Goal: Use online tool/utility: Utilize a website feature to perform a specific function

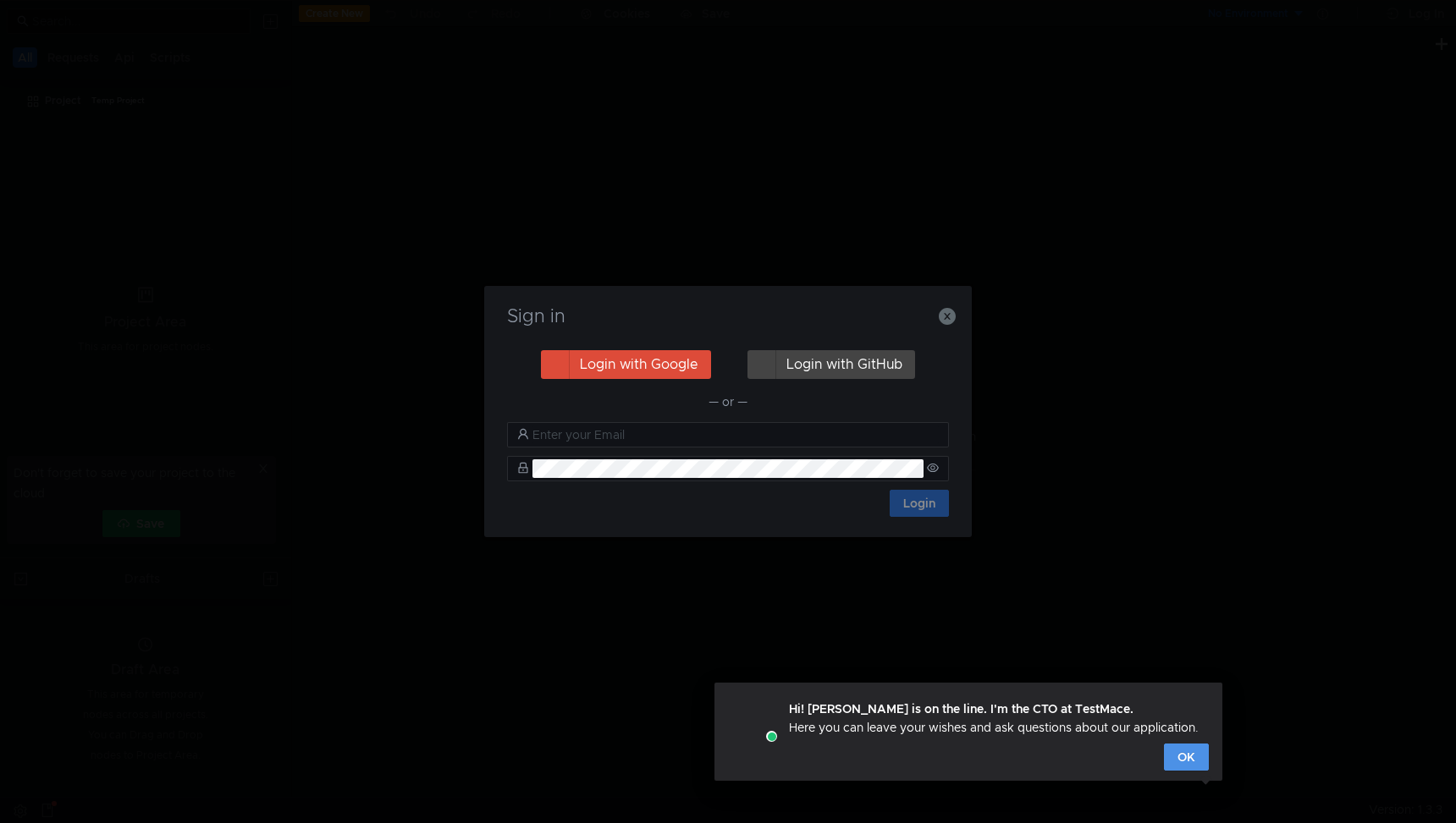
click at [1178, 762] on button "OK" at bounding box center [1186, 757] width 45 height 27
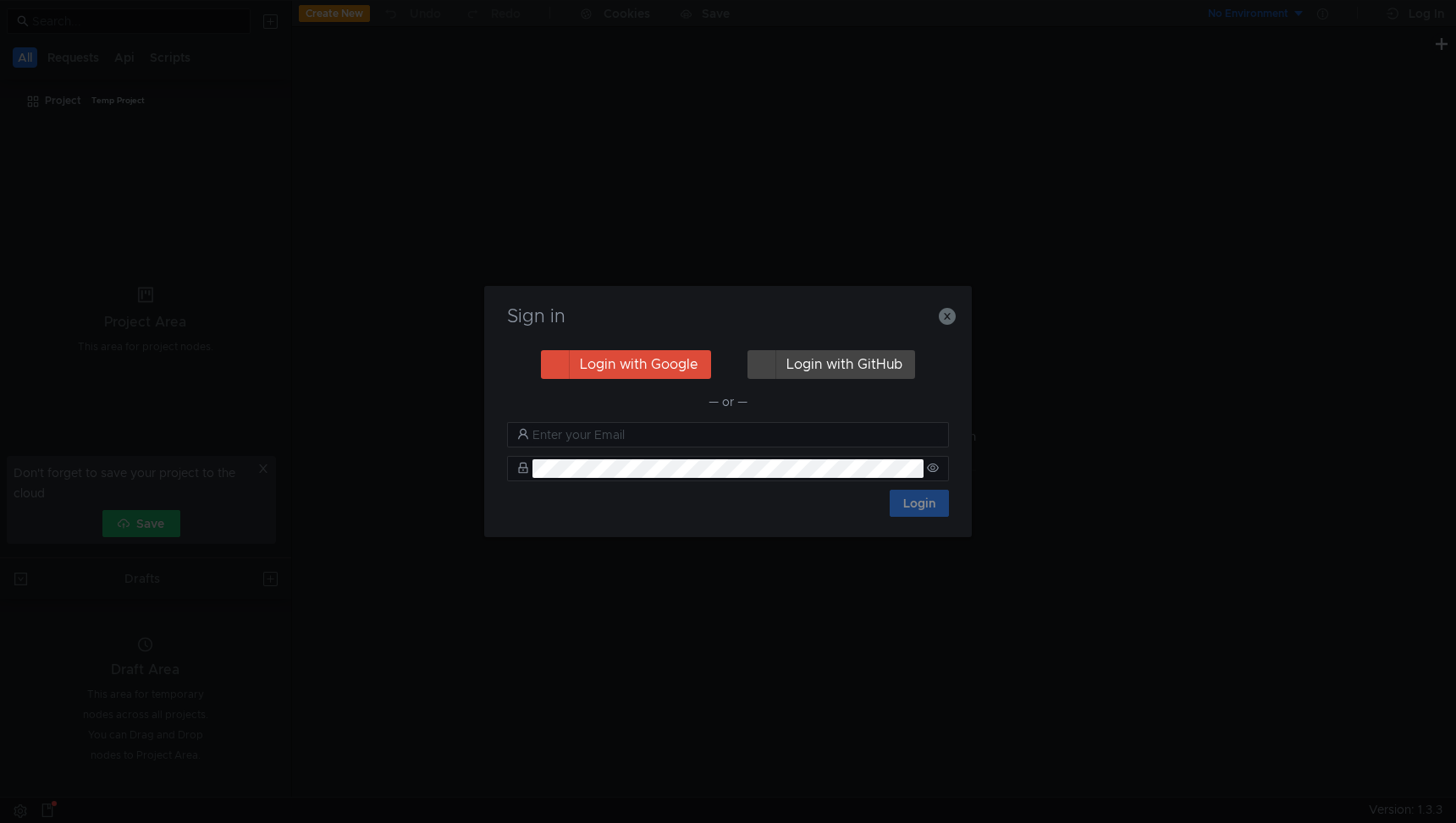
click at [718, 407] on div "— or —" at bounding box center [728, 402] width 442 height 20
click at [953, 314] on icon "button" at bounding box center [947, 316] width 17 height 17
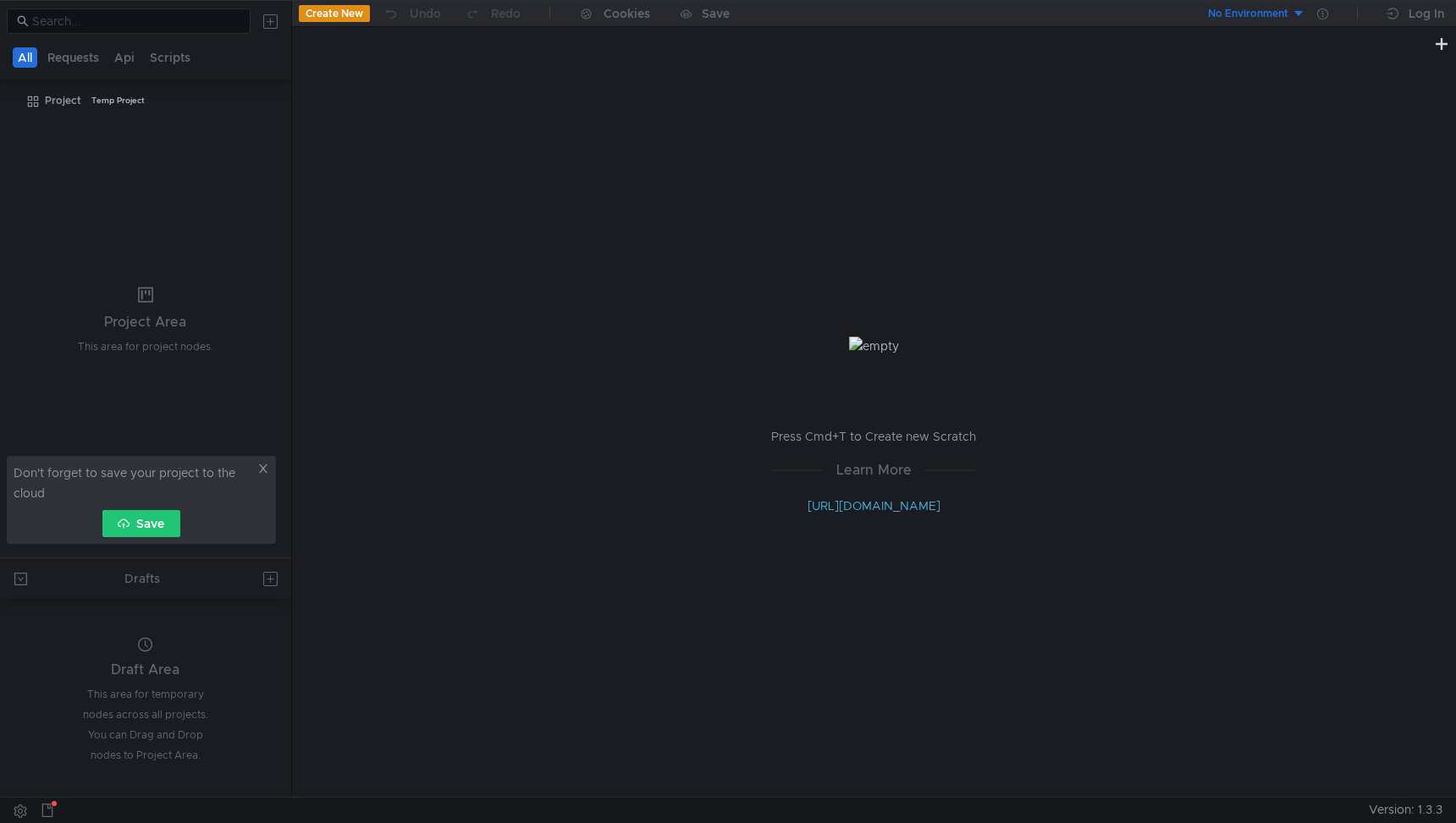
click at [265, 468] on icon at bounding box center [264, 469] width 12 height 12
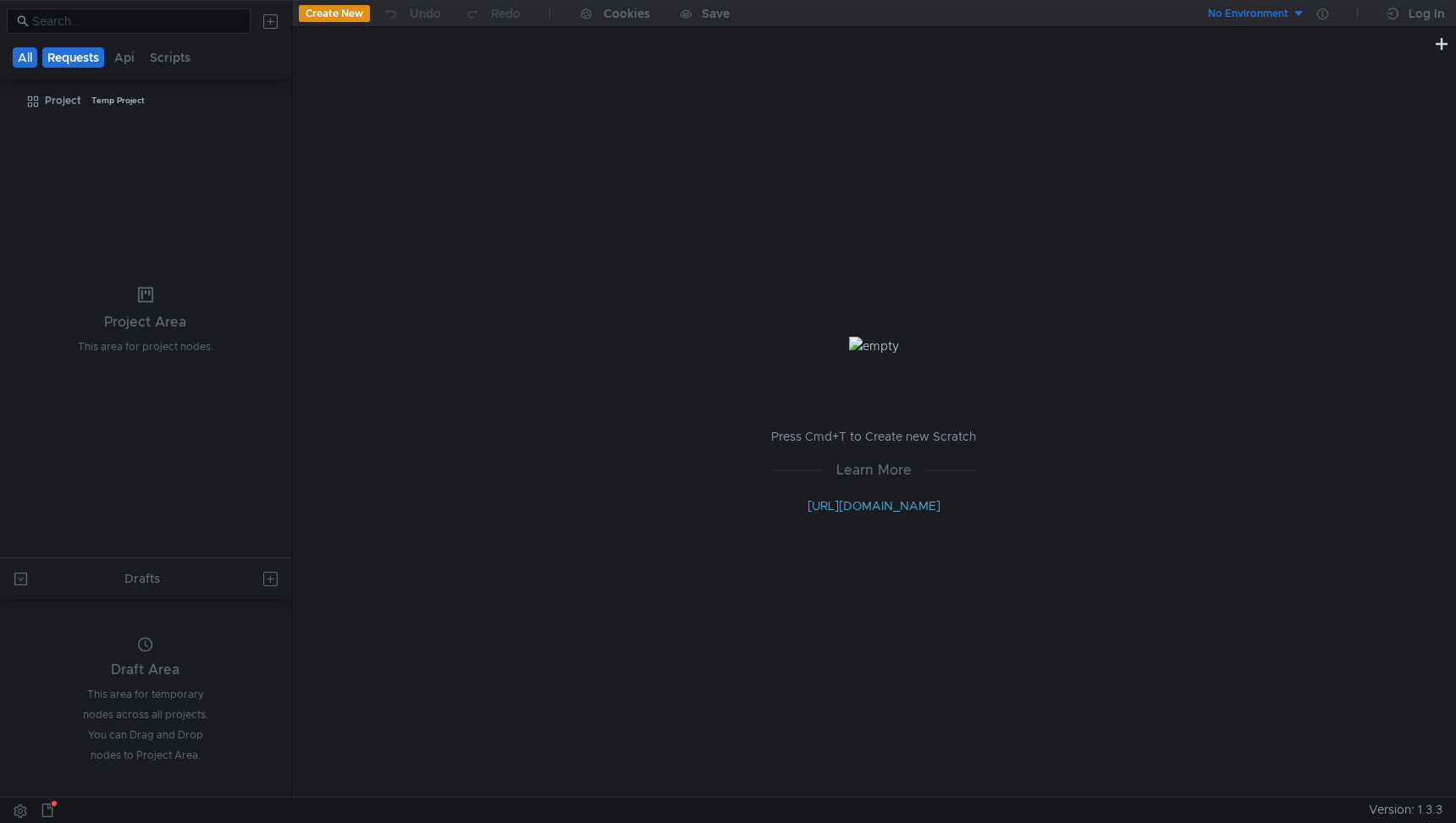
click at [71, 57] on button "Requests" at bounding box center [73, 57] width 62 height 20
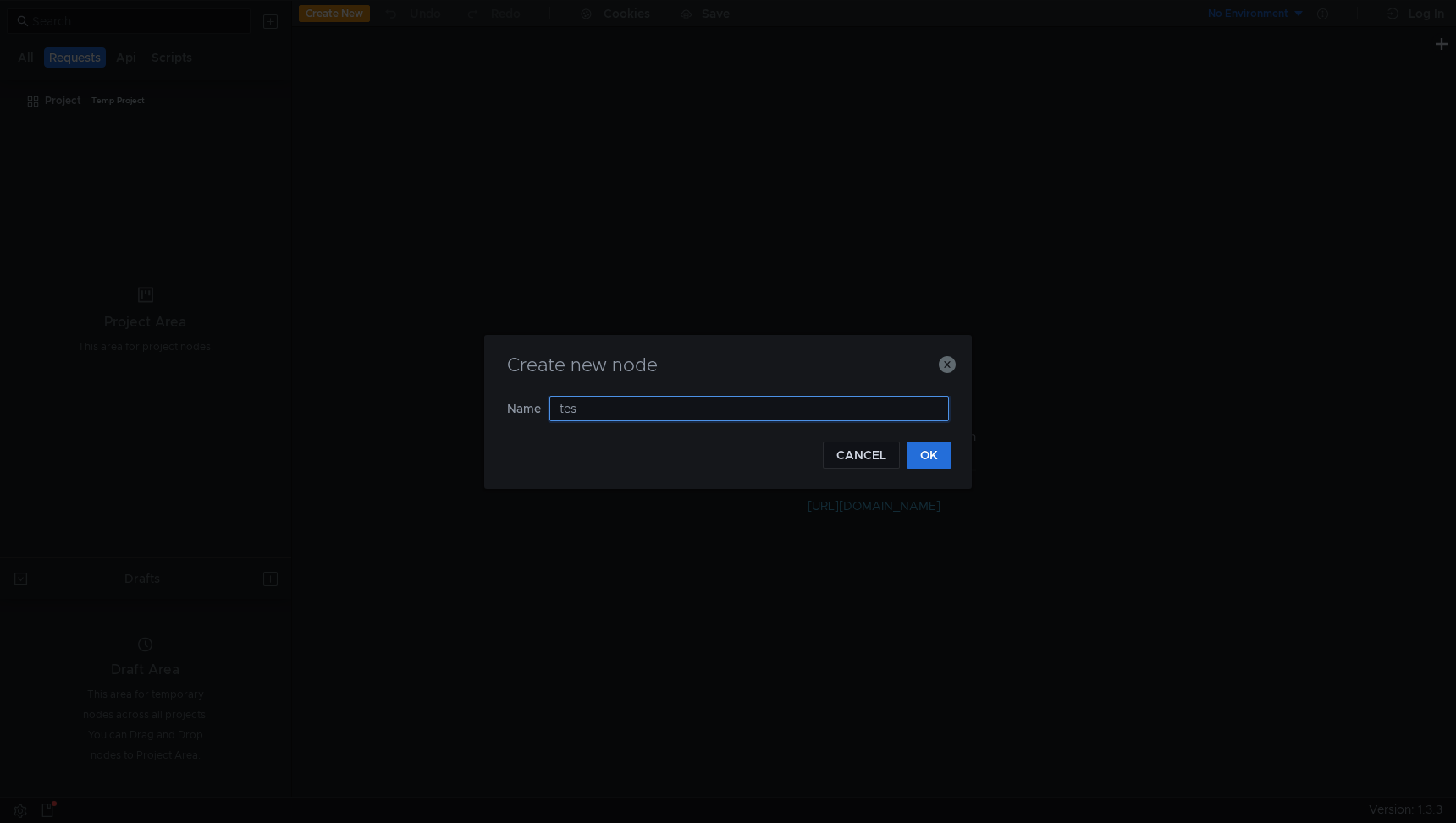
type input "test"
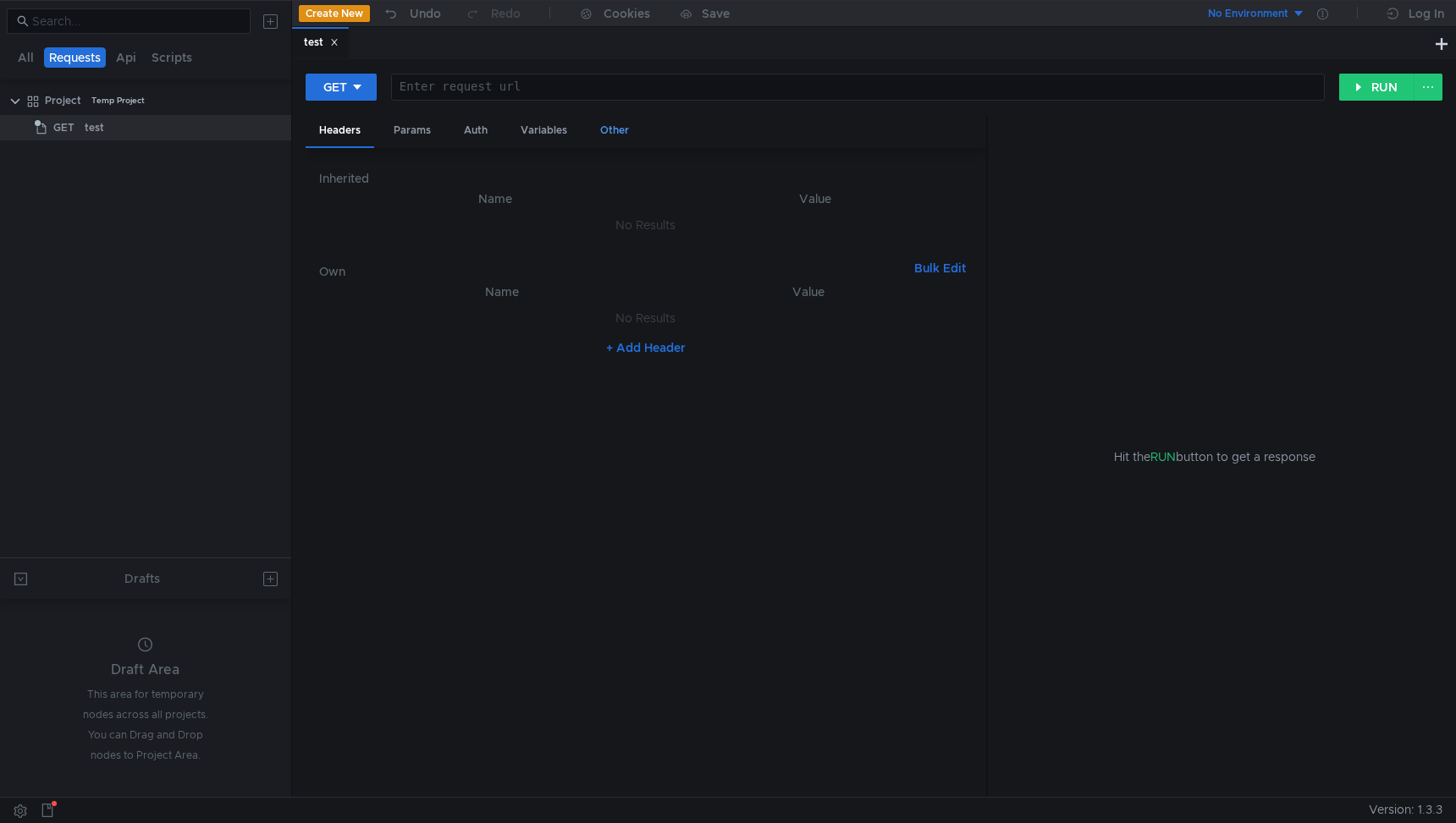
click at [608, 135] on div "Other" at bounding box center [615, 130] width 56 height 32
click at [1429, 87] on button at bounding box center [1428, 87] width 29 height 27
click at [1123, 241] on div at bounding box center [728, 412] width 1456 height 823
click at [525, 124] on div "Variables" at bounding box center [544, 130] width 74 height 32
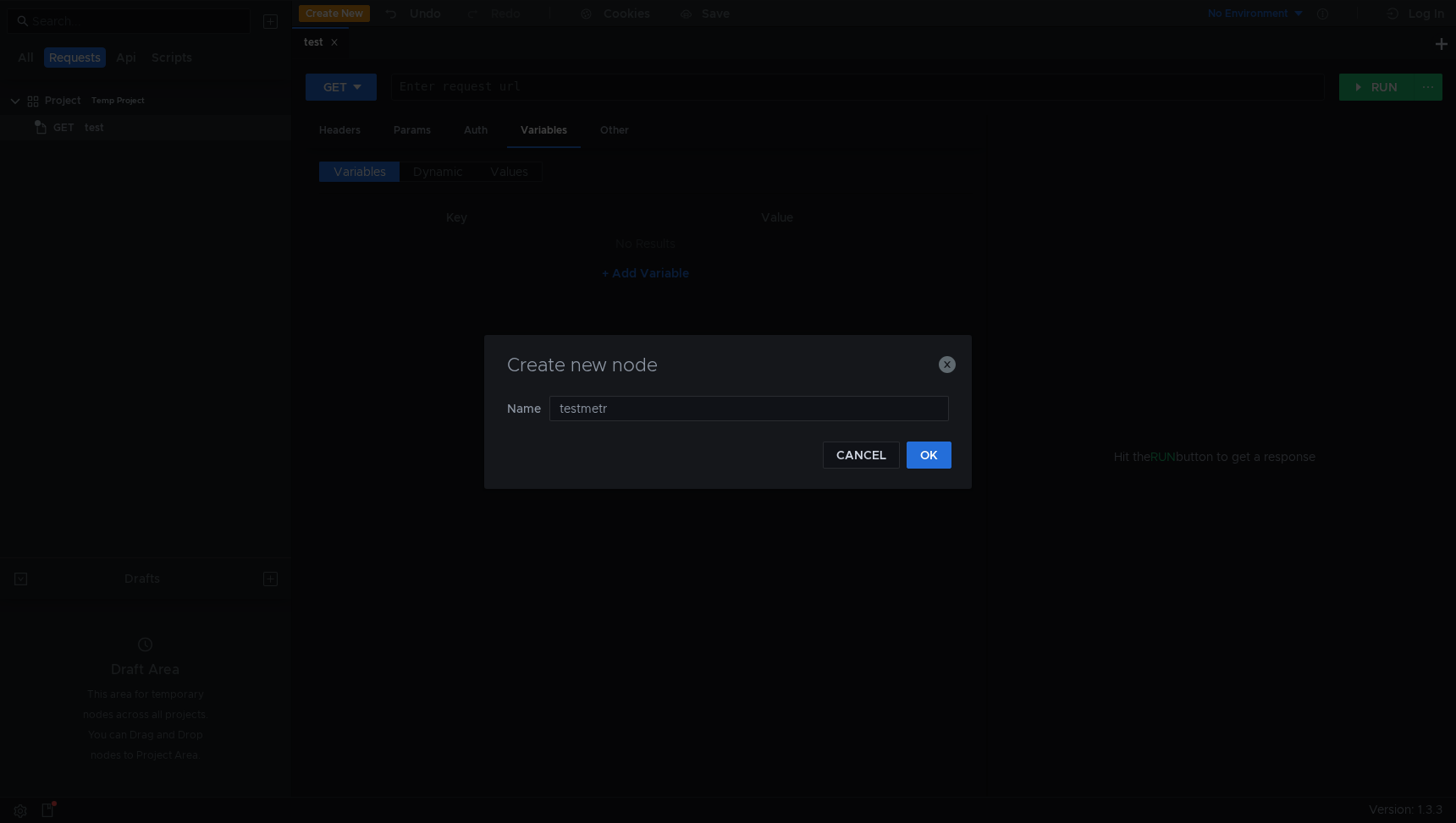
type input "testmetro"
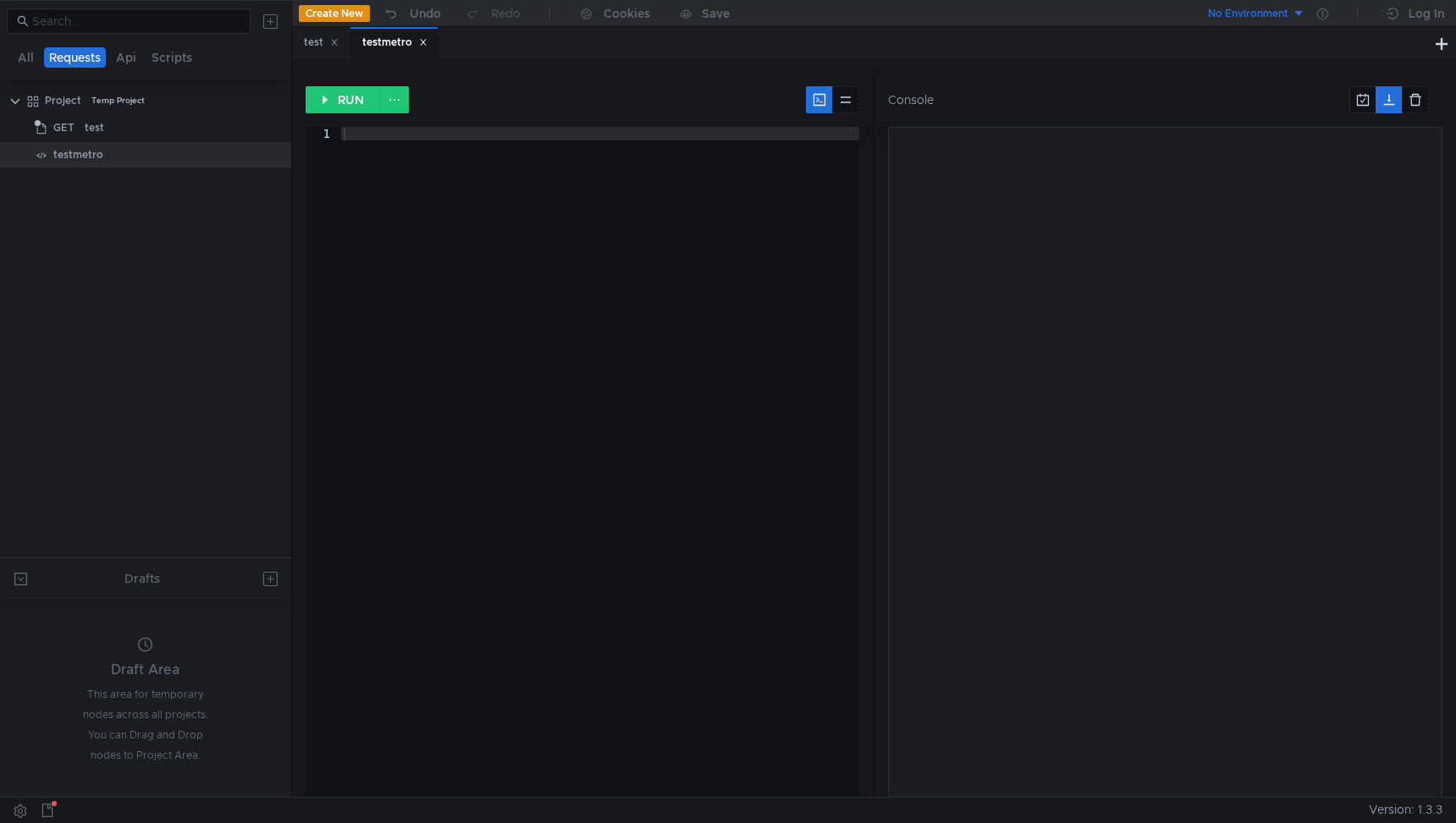
click at [446, 140] on div at bounding box center [600, 475] width 519 height 697
click at [854, 101] on button at bounding box center [845, 100] width 27 height 27
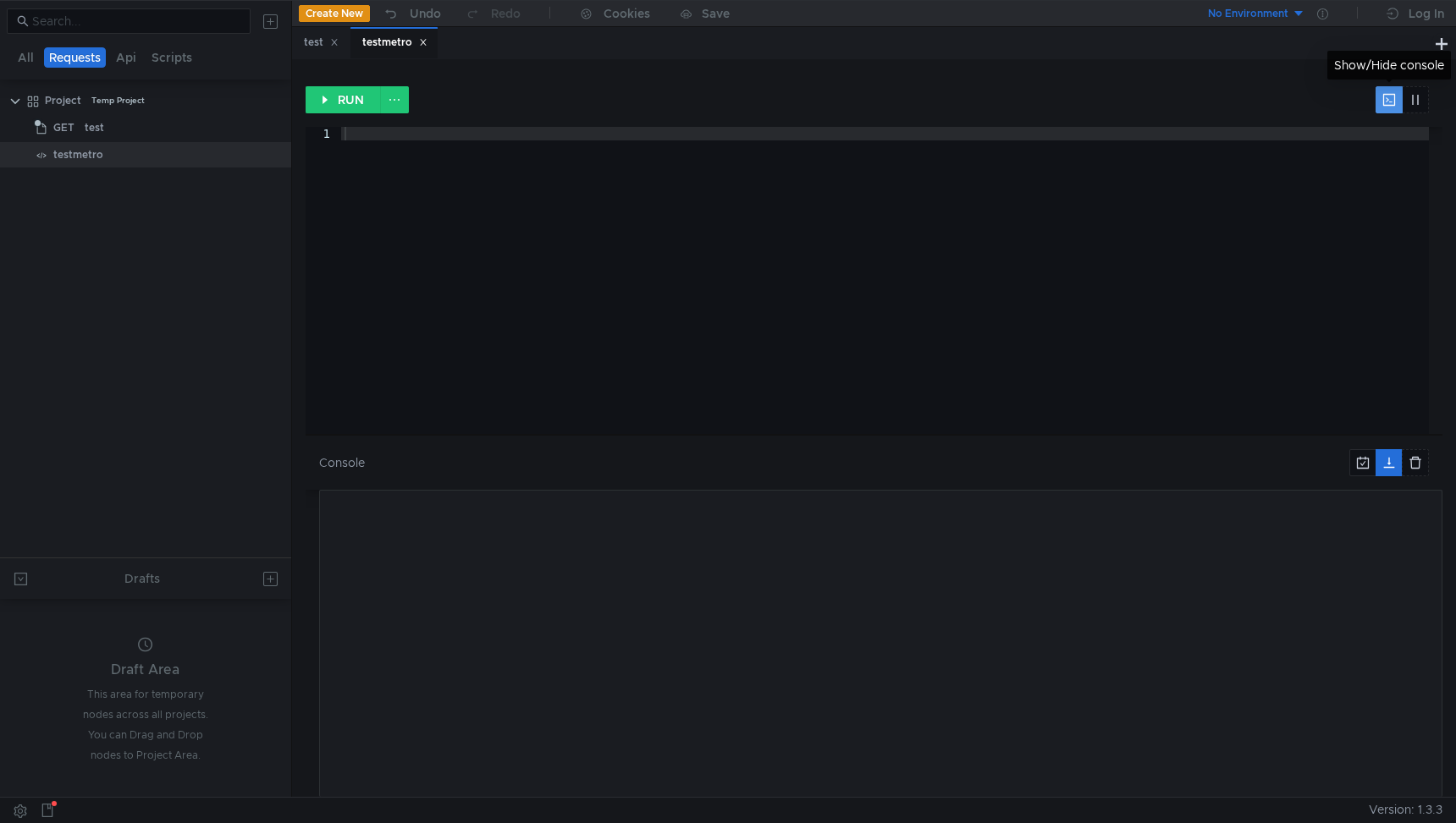
click at [1389, 99] on button at bounding box center [1389, 100] width 27 height 27
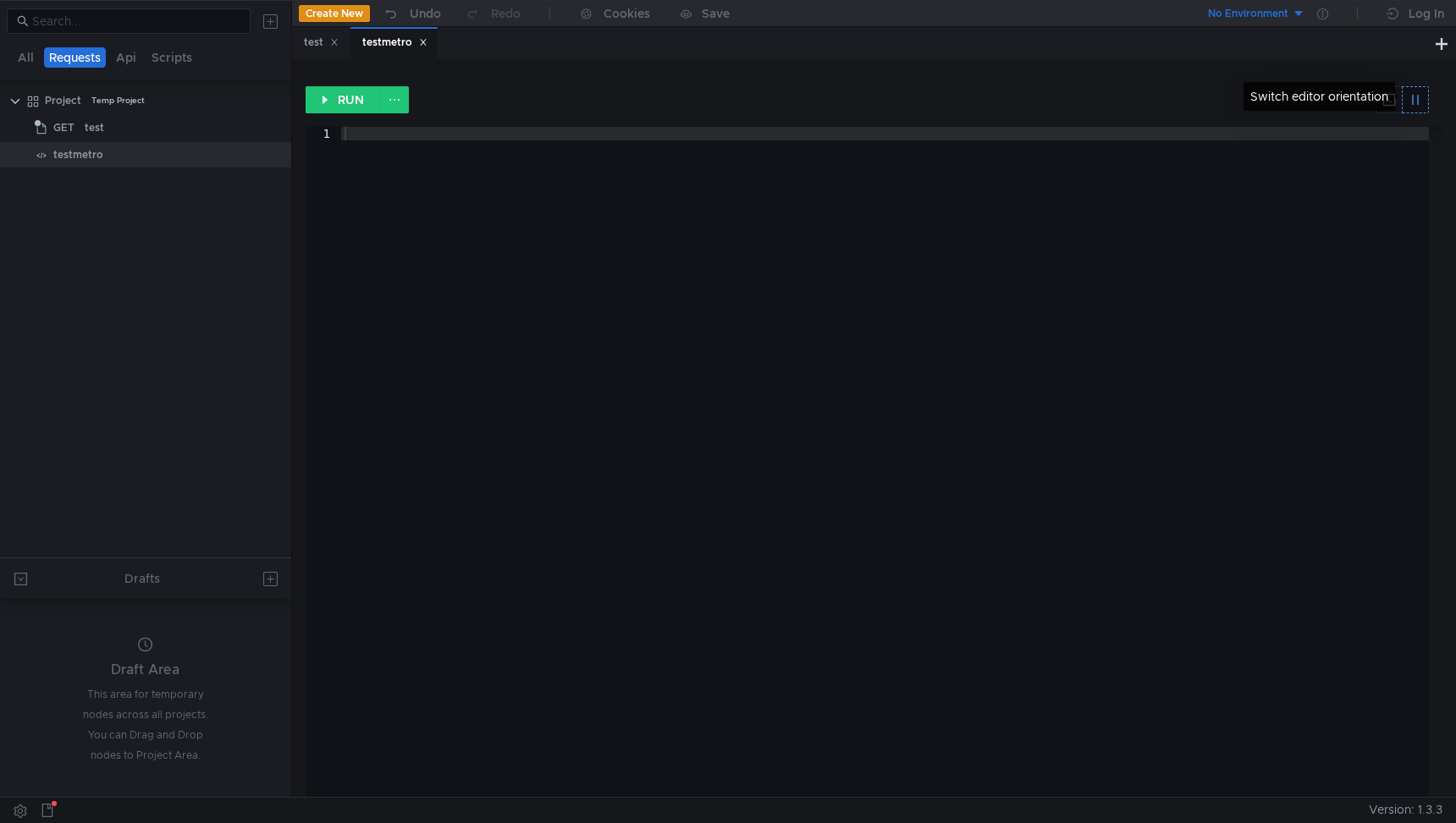
click at [1411, 108] on button at bounding box center [1416, 100] width 27 height 27
click at [1383, 102] on div "Switch editor orientation" at bounding box center [1319, 96] width 152 height 29
click at [399, 90] on button at bounding box center [394, 100] width 29 height 27
click at [146, 118] on div at bounding box center [728, 412] width 1456 height 823
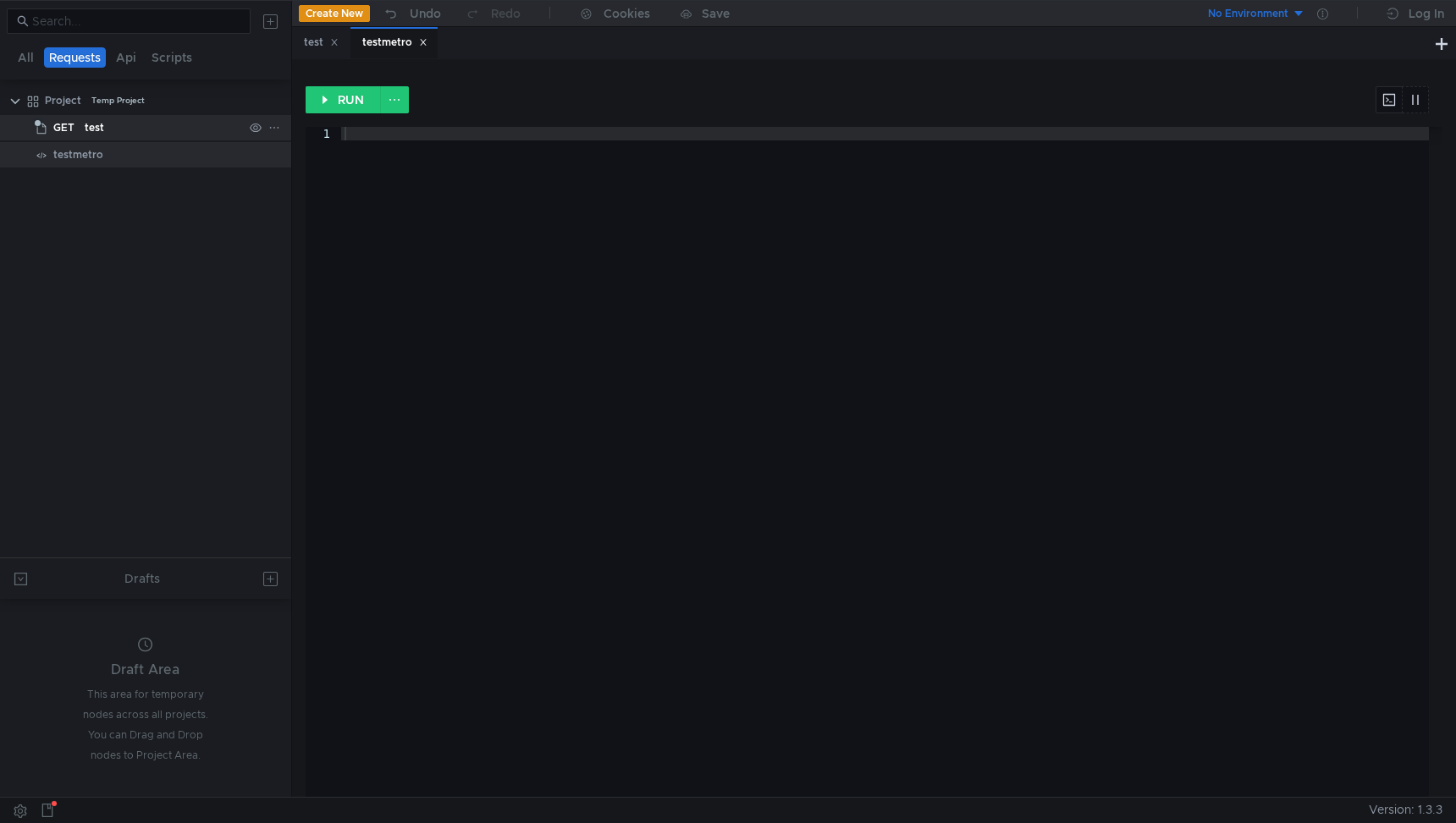
click at [85, 122] on div "test" at bounding box center [95, 127] width 19 height 25
click at [271, 130] on icon at bounding box center [274, 128] width 12 height 12
click at [106, 128] on div at bounding box center [728, 412] width 1456 height 823
click at [64, 128] on span "GET" at bounding box center [64, 127] width 21 height 25
click at [307, 39] on div "test" at bounding box center [322, 43] width 35 height 18
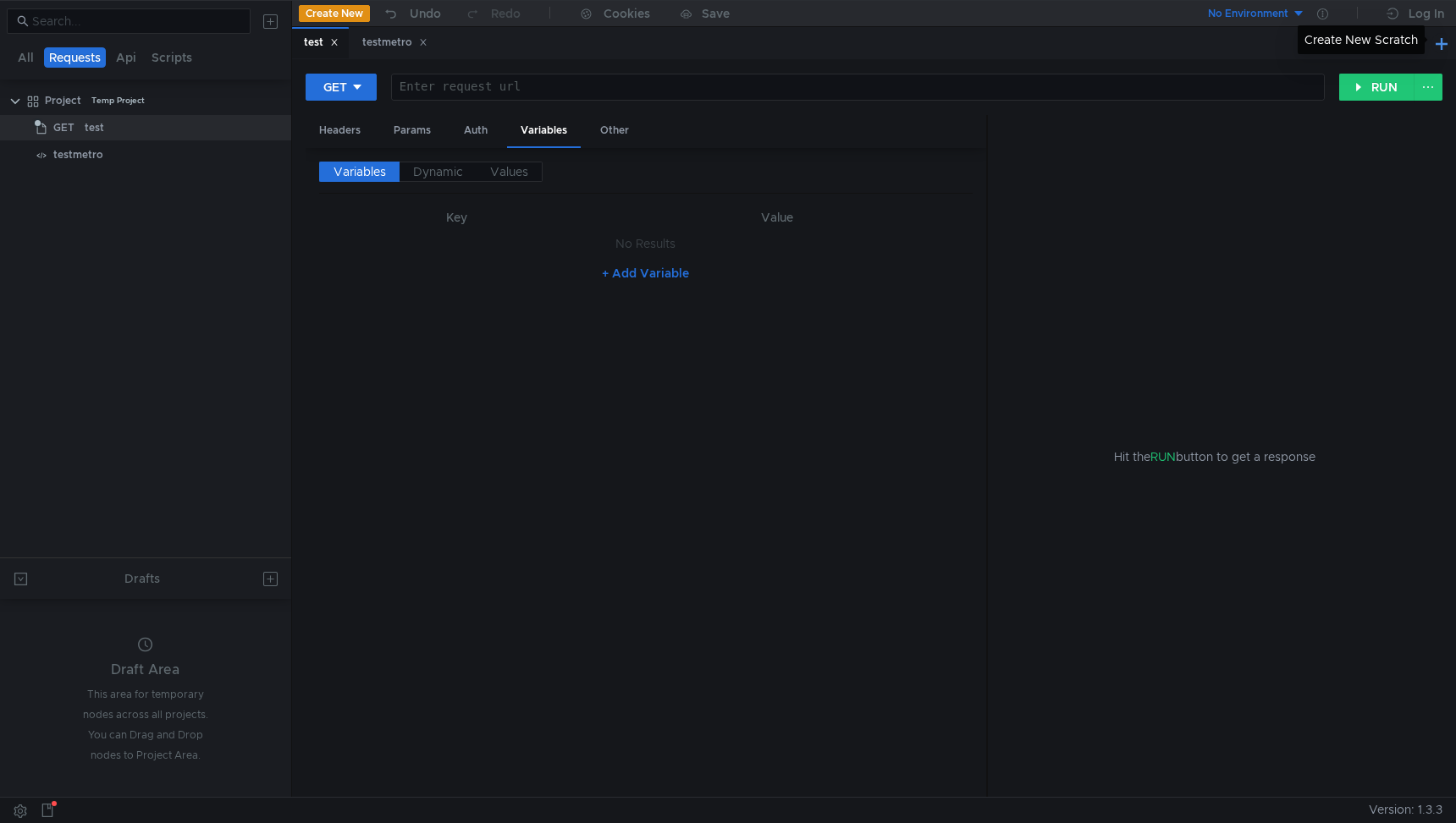
click at [1438, 48] on button at bounding box center [1441, 43] width 20 height 20
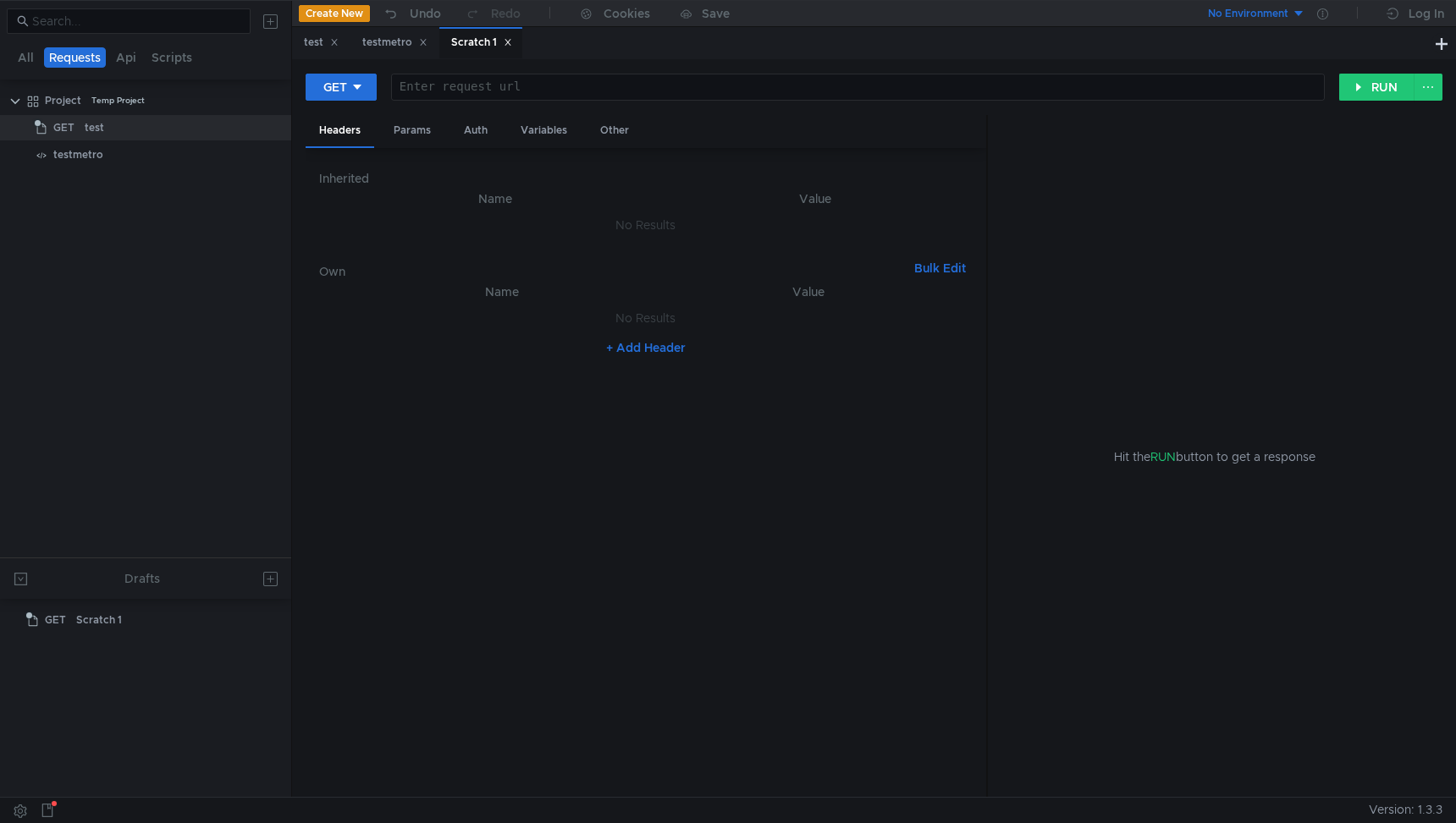
click at [512, 45] on icon at bounding box center [508, 42] width 9 height 9
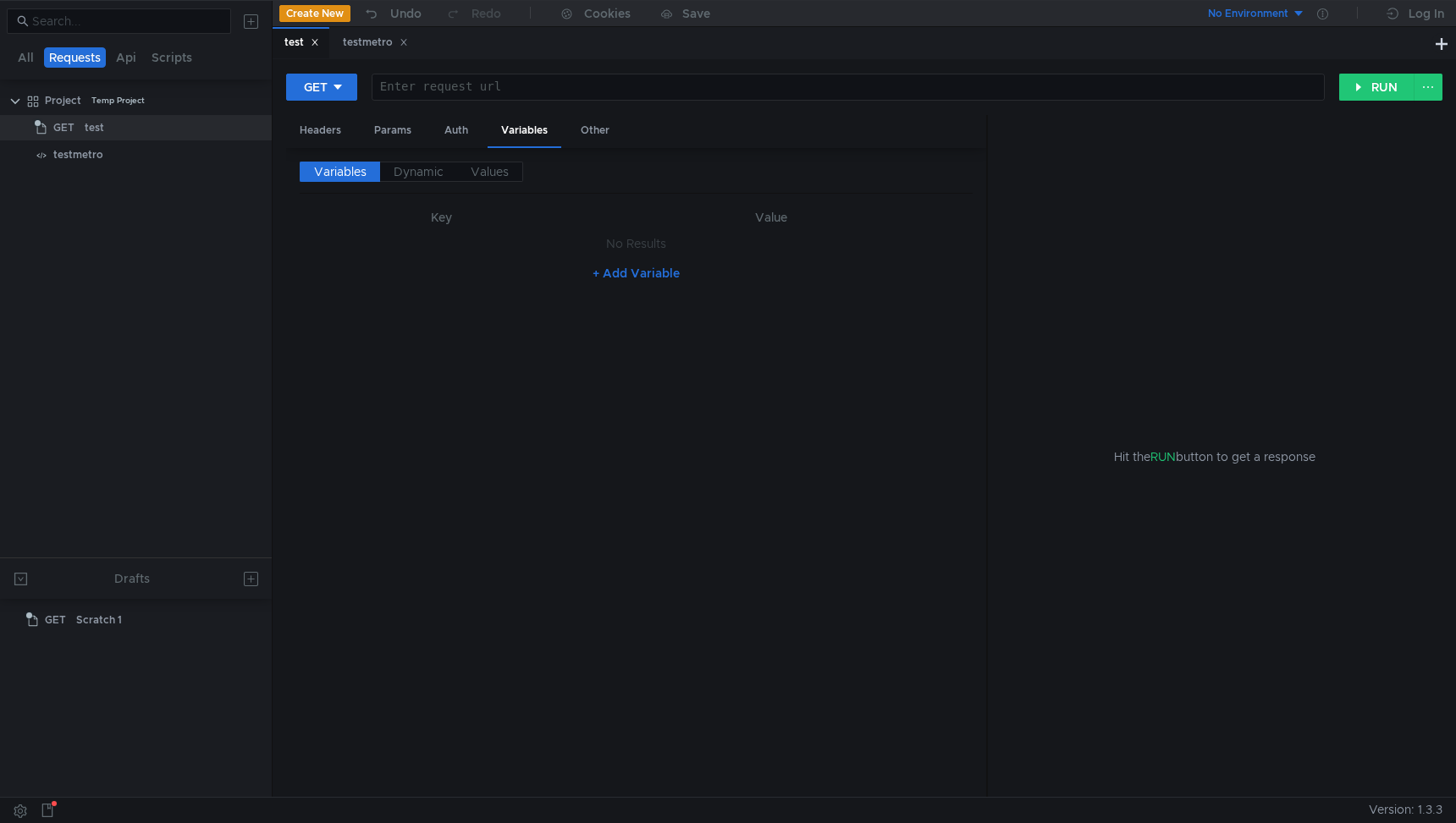
drag, startPoint x: 291, startPoint y: 240, endPoint x: 268, endPoint y: 240, distance: 23.0
click at [272, 240] on div at bounding box center [272, 398] width 1 height 796
click at [76, 156] on div "testmetro" at bounding box center [78, 154] width 50 height 25
click at [369, 46] on div "testmetro" at bounding box center [372, 43] width 65 height 18
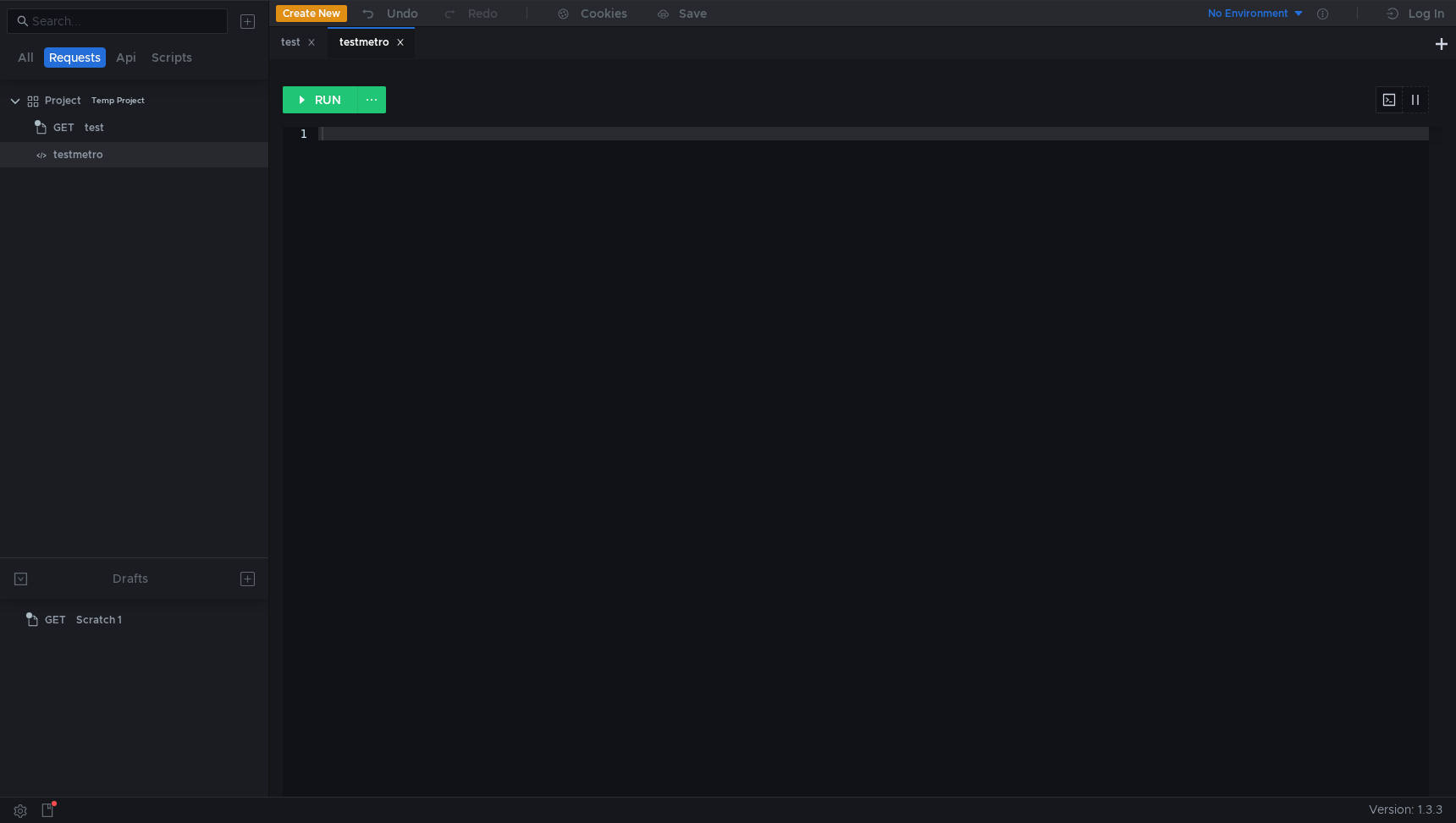
click at [584, 166] on div at bounding box center [873, 475] width 1111 height 697
paste textarea "const xSdkDate = new Date().toISOString().replace(/[:-]|\.\d{3}/g, '');"
type textarea "const xSdkDate = new Date().toISOString().replace(/[:-]|\.\d{3}/g, '');"
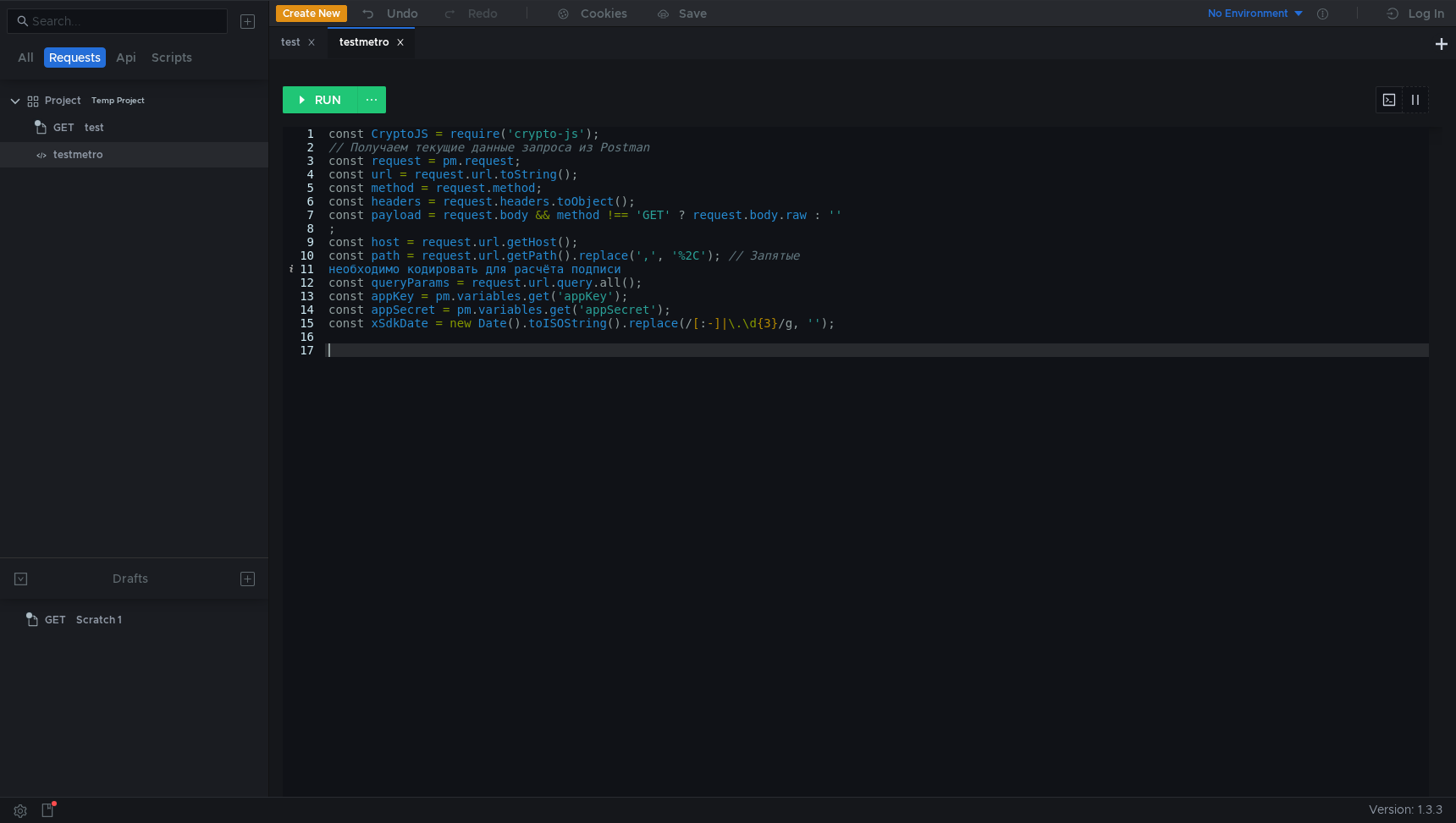
paste textarea "});"
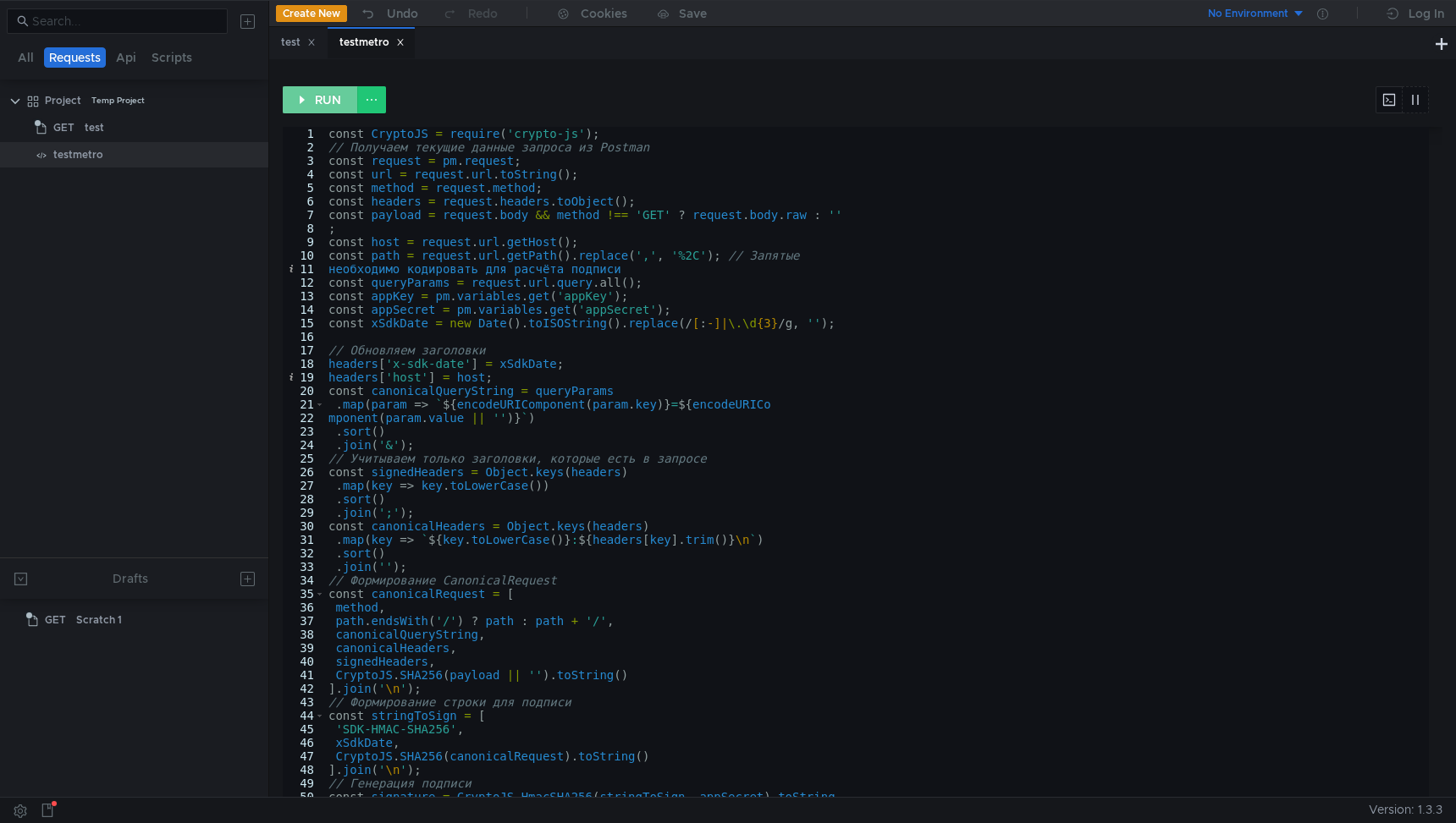
type textarea "});"
click at [312, 107] on button "RUN" at bounding box center [321, 100] width 75 height 27
click at [322, 110] on button "RUN" at bounding box center [321, 100] width 75 height 27
click at [85, 130] on div "test" at bounding box center [95, 127] width 19 height 25
click at [293, 42] on div "test" at bounding box center [299, 43] width 35 height 18
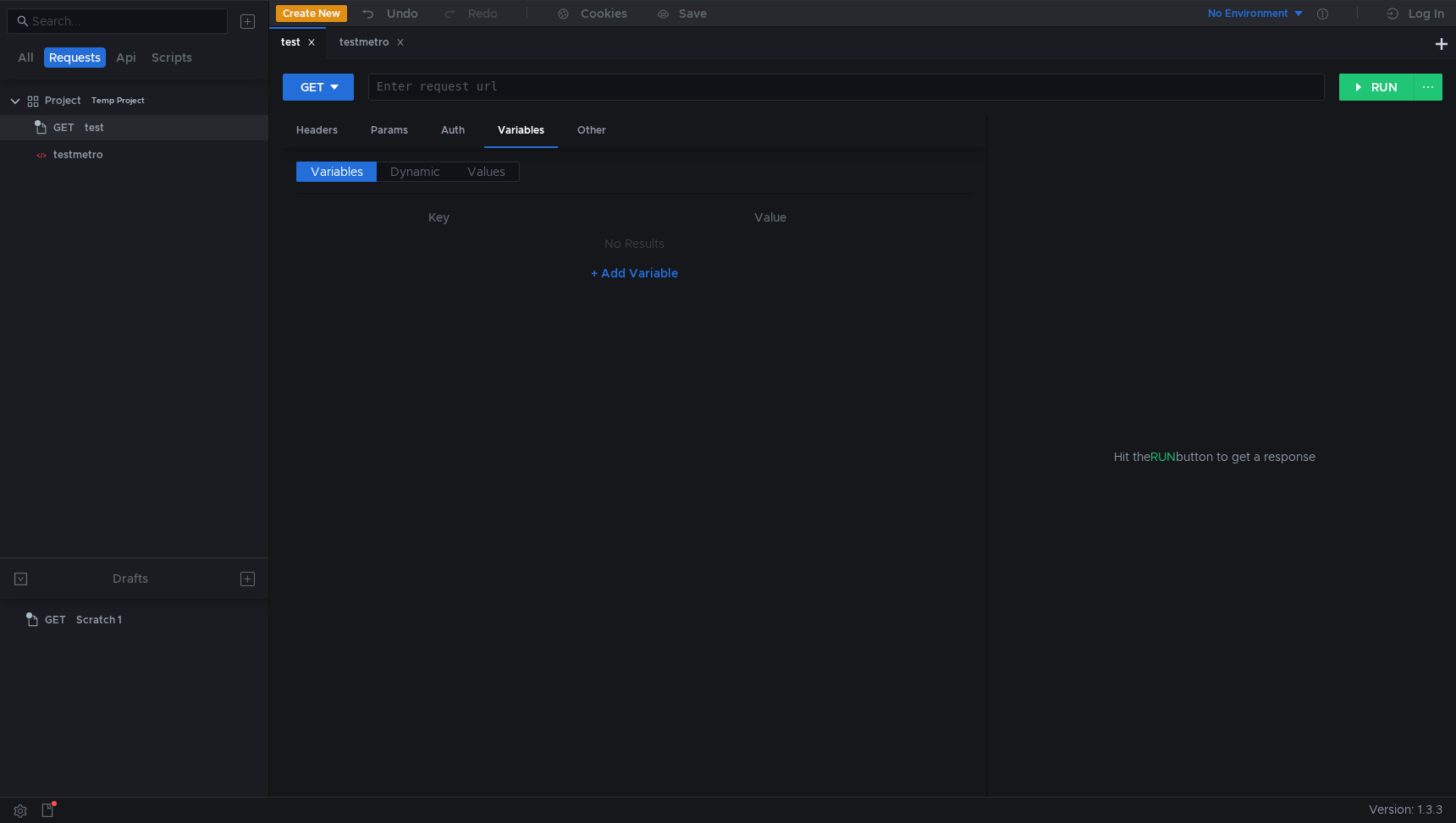
click at [621, 278] on button "+ Add Variable" at bounding box center [634, 273] width 114 height 27
click at [621, 319] on button "+ Add Variable" at bounding box center [634, 308] width 114 height 27
click at [617, 351] on button "+ Add Variable" at bounding box center [634, 349] width 114 height 27
click at [494, 242] on div at bounding box center [432, 261] width 257 height 40
paste textarea "appKey"
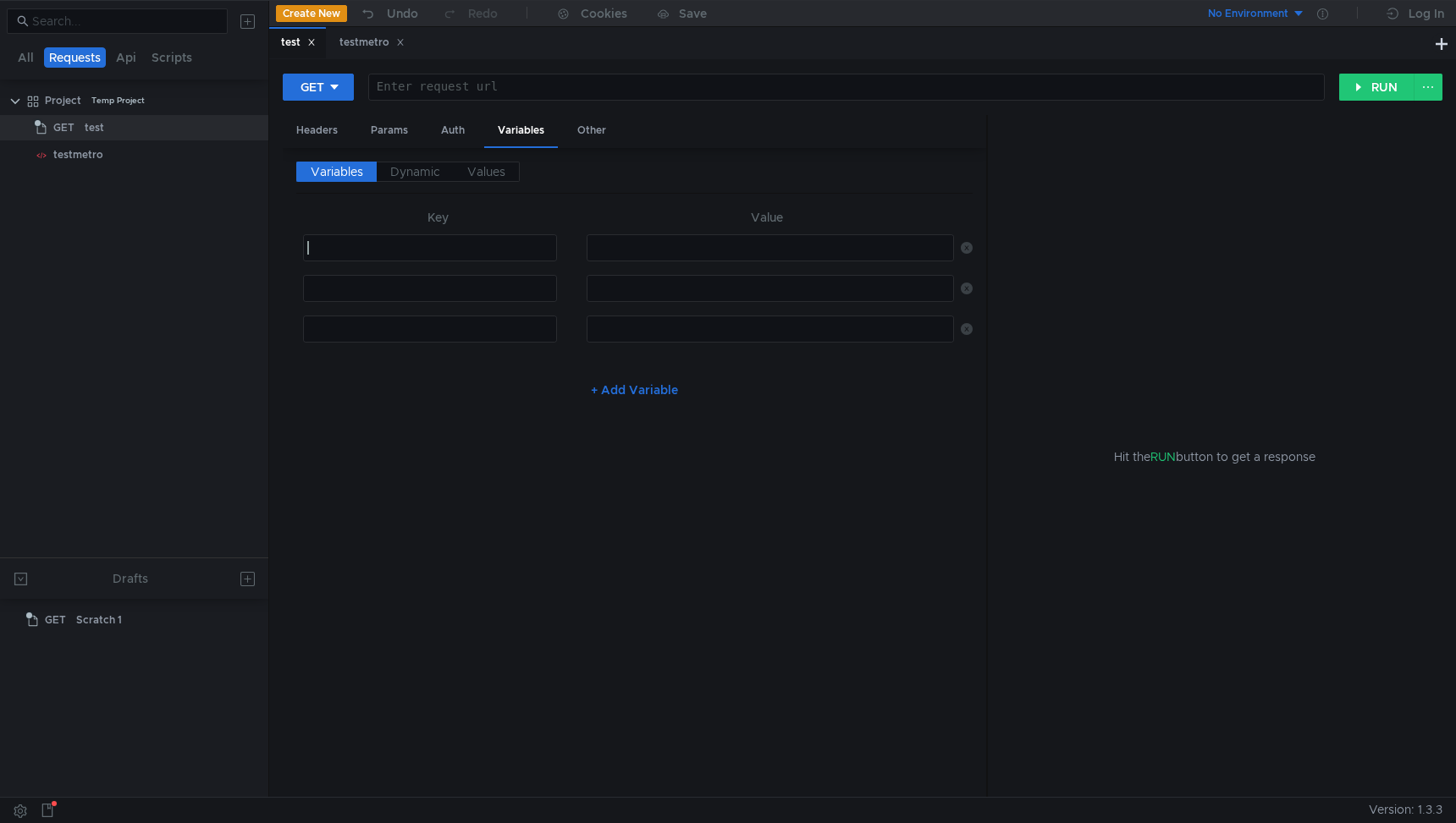
type textarea "appKey"
click at [327, 287] on div at bounding box center [432, 302] width 257 height 40
paste textarea "appSecret"
type textarea "appSecret"
click at [350, 336] on div at bounding box center [432, 342] width 257 height 40
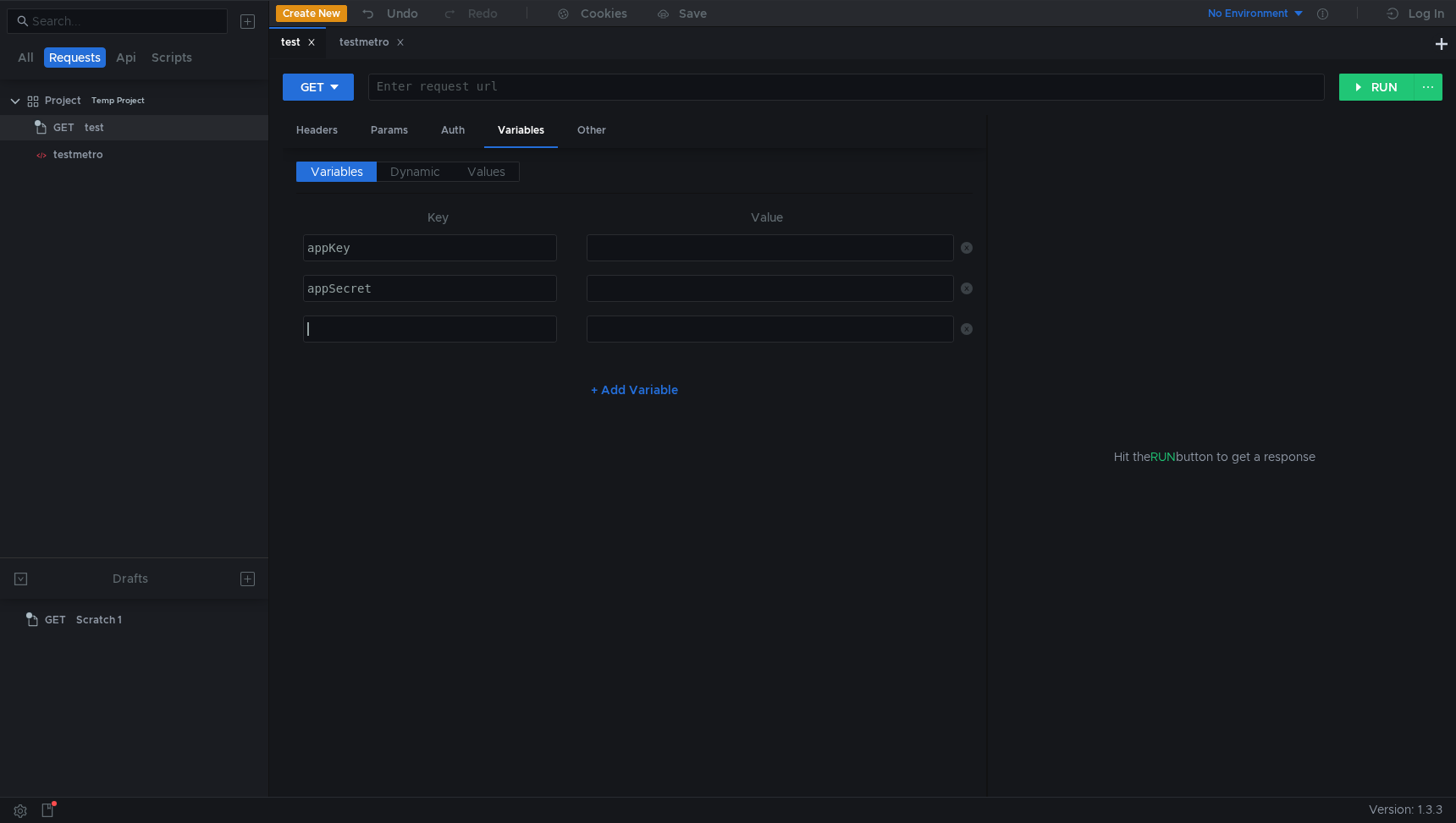
paste textarea "host"
type textarea "host"
click at [623, 245] on div at bounding box center [771, 261] width 366 height 40
paste textarea "d0299466575045228f3d29b5befdb9c2"
type textarea "d0299466575045228f3d29b5befdb9c2"
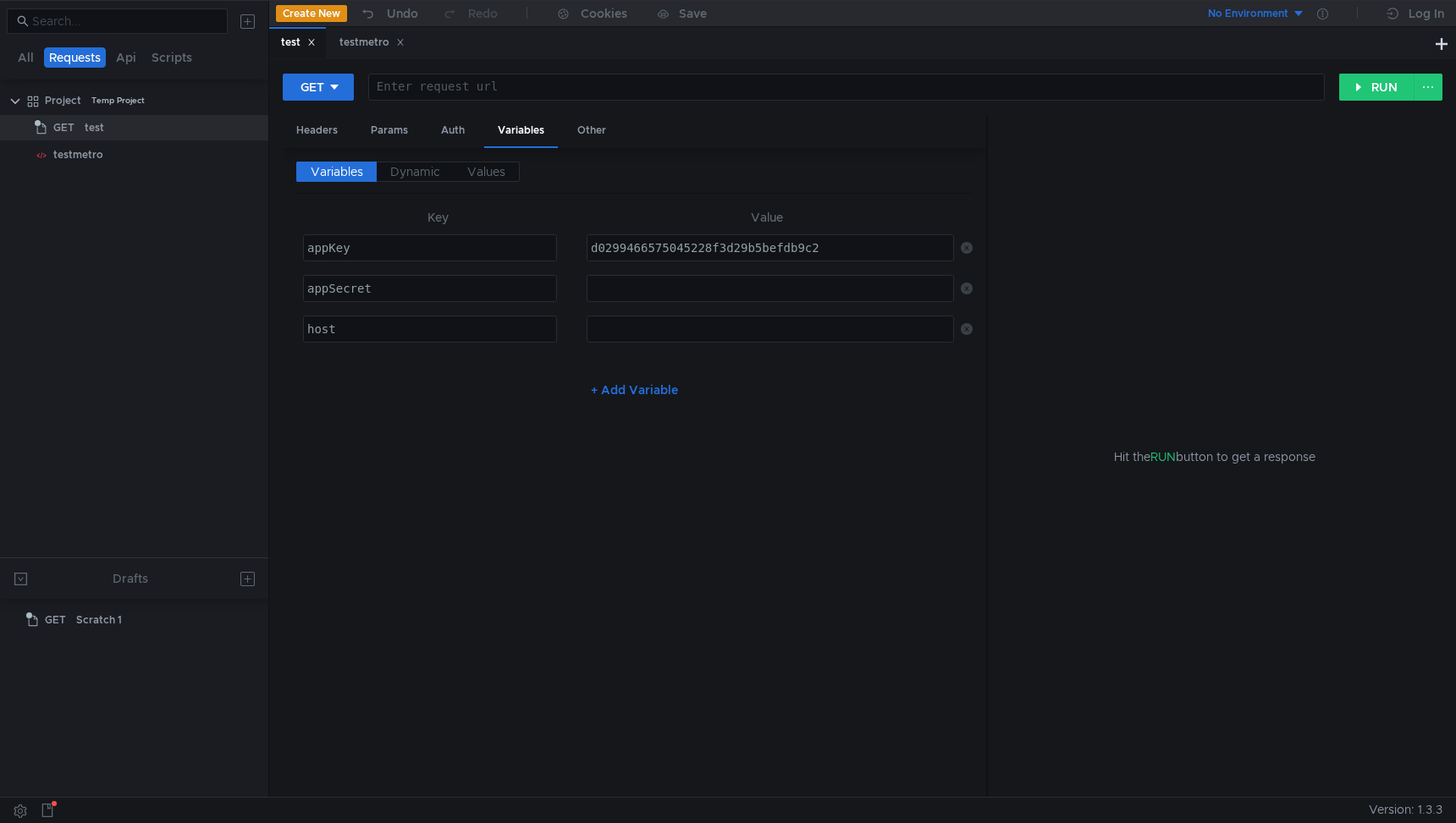
click at [644, 291] on div at bounding box center [771, 302] width 366 height 40
paste textarea "b5d1132b5ee548cda9dca9ecf46f4163"
type textarea "b5d1132b5ee548cda9dca9ecf46f4163"
click at [645, 326] on div at bounding box center [771, 342] width 366 height 40
paste textarea "[DOMAIN_NAME]"
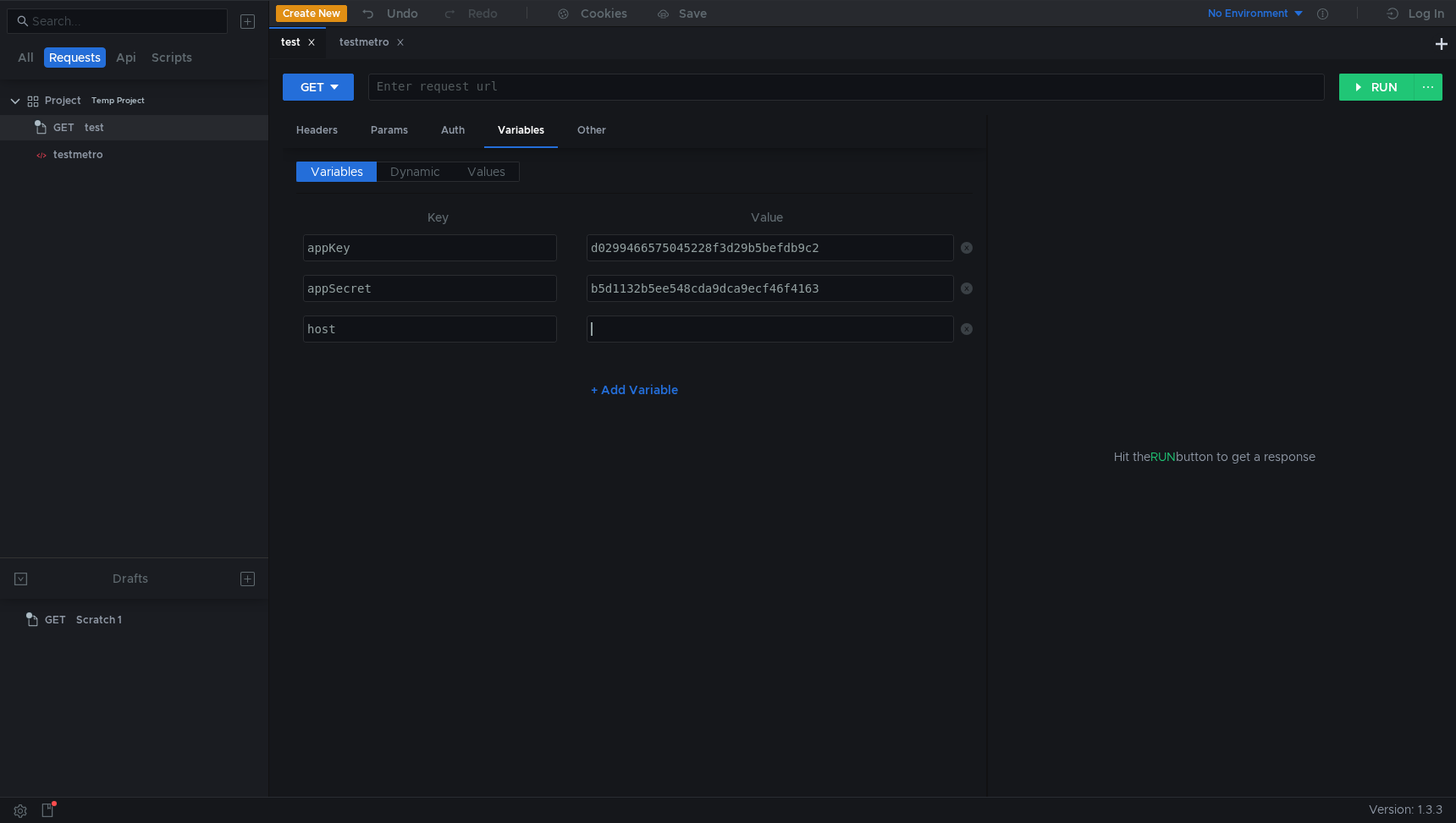
type textarea "[DOMAIN_NAME]"
click at [457, 133] on div "Auth" at bounding box center [453, 130] width 51 height 32
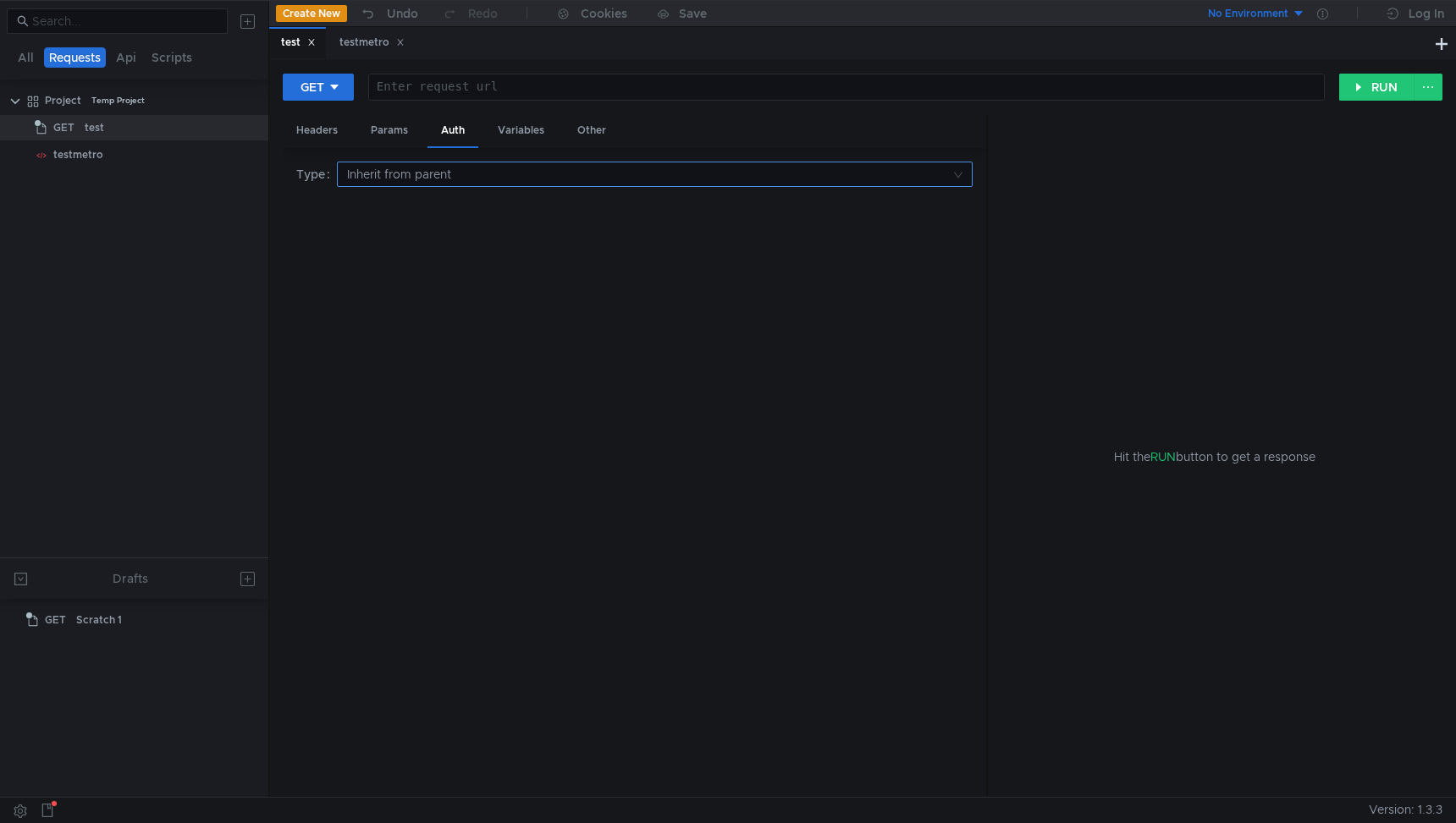
click at [380, 168] on input at bounding box center [648, 174] width 604 height 24
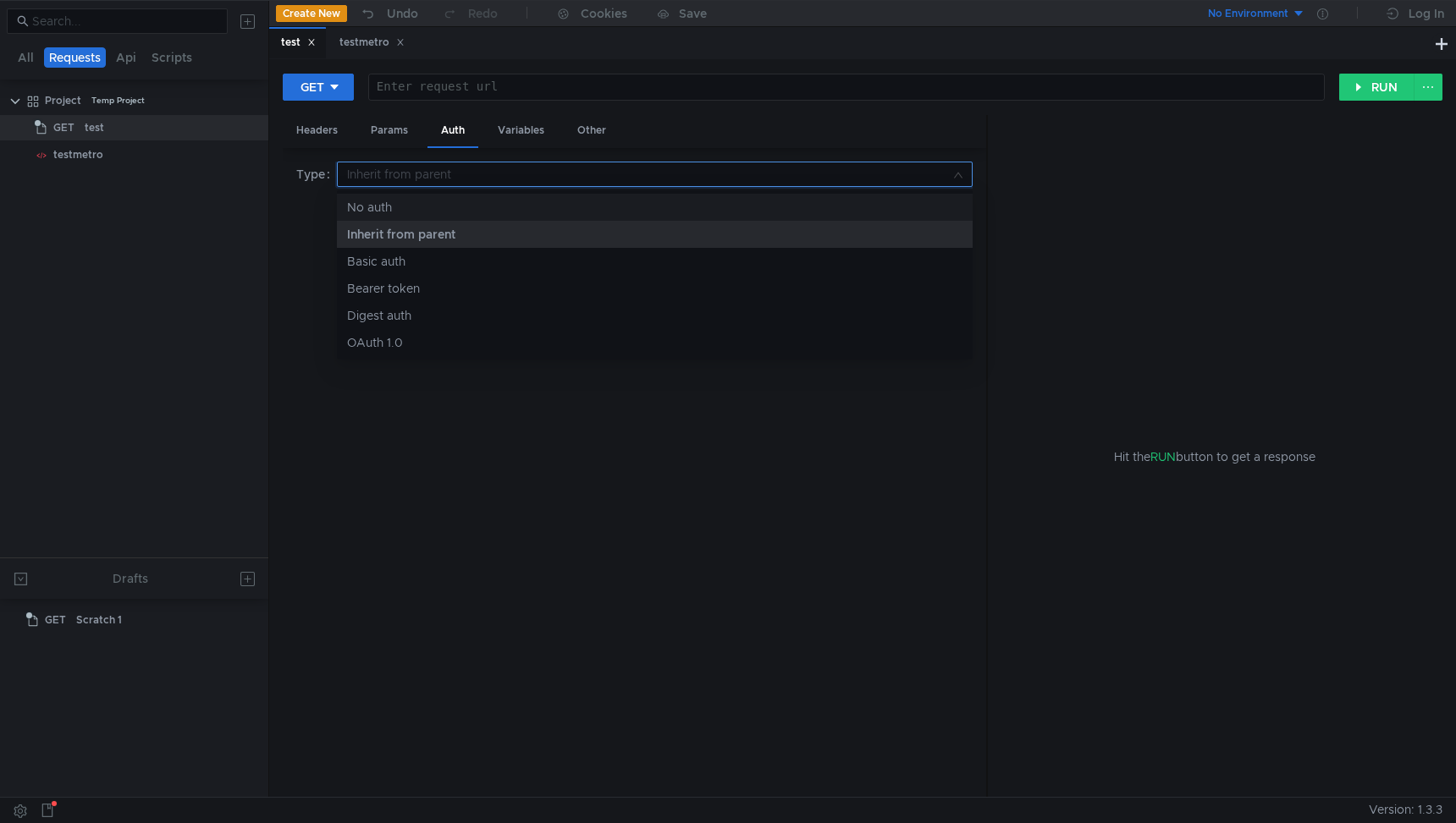
click at [373, 211] on div "No auth" at bounding box center [654, 207] width 616 height 18
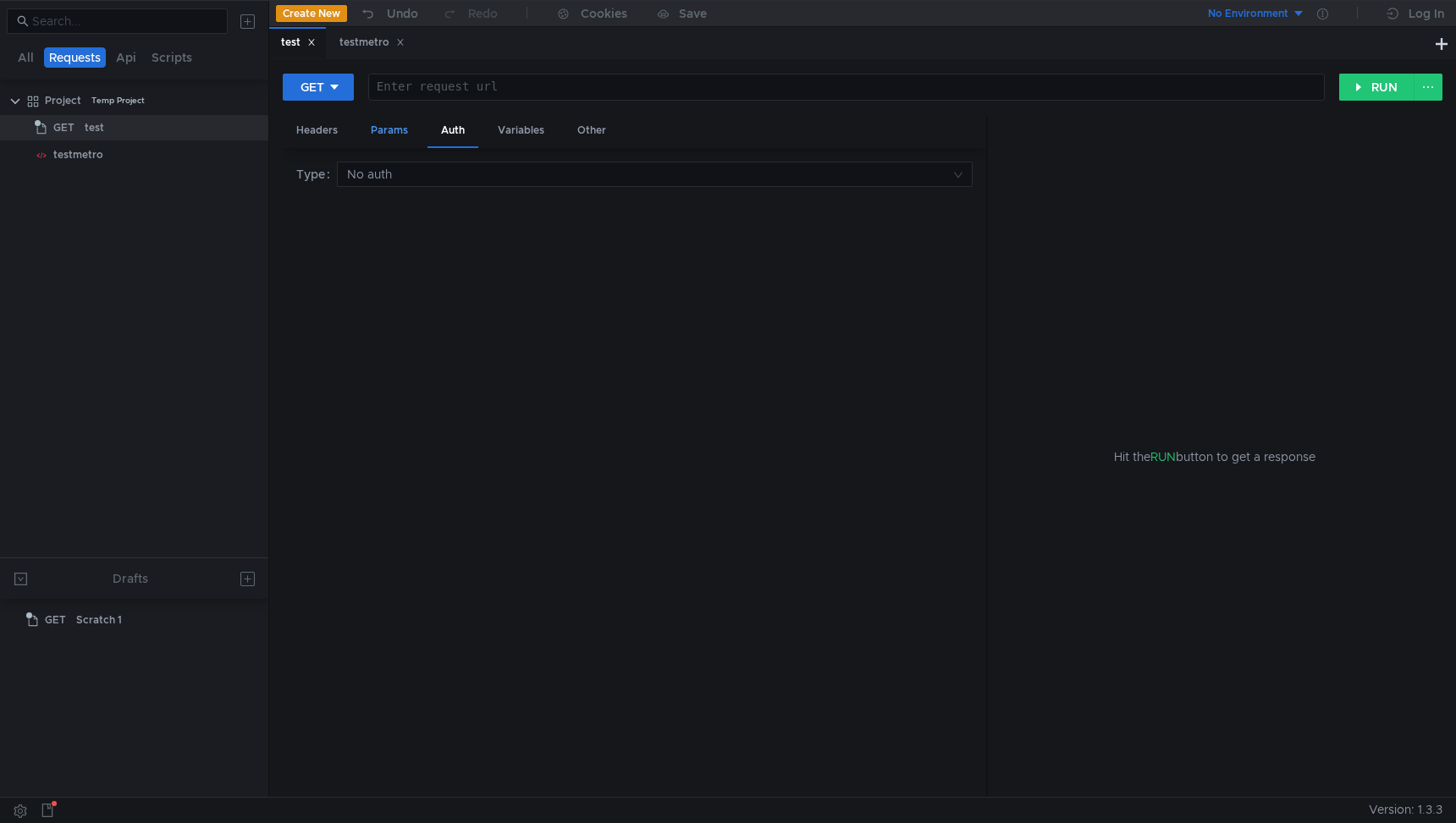
click at [389, 128] on div "Params" at bounding box center [389, 130] width 64 height 32
click at [450, 88] on div at bounding box center [846, 101] width 955 height 40
paste textarea "[URL][DOMAIN_NAME][DATE]"
type textarea "[URL][DOMAIN_NAME][DATE]"
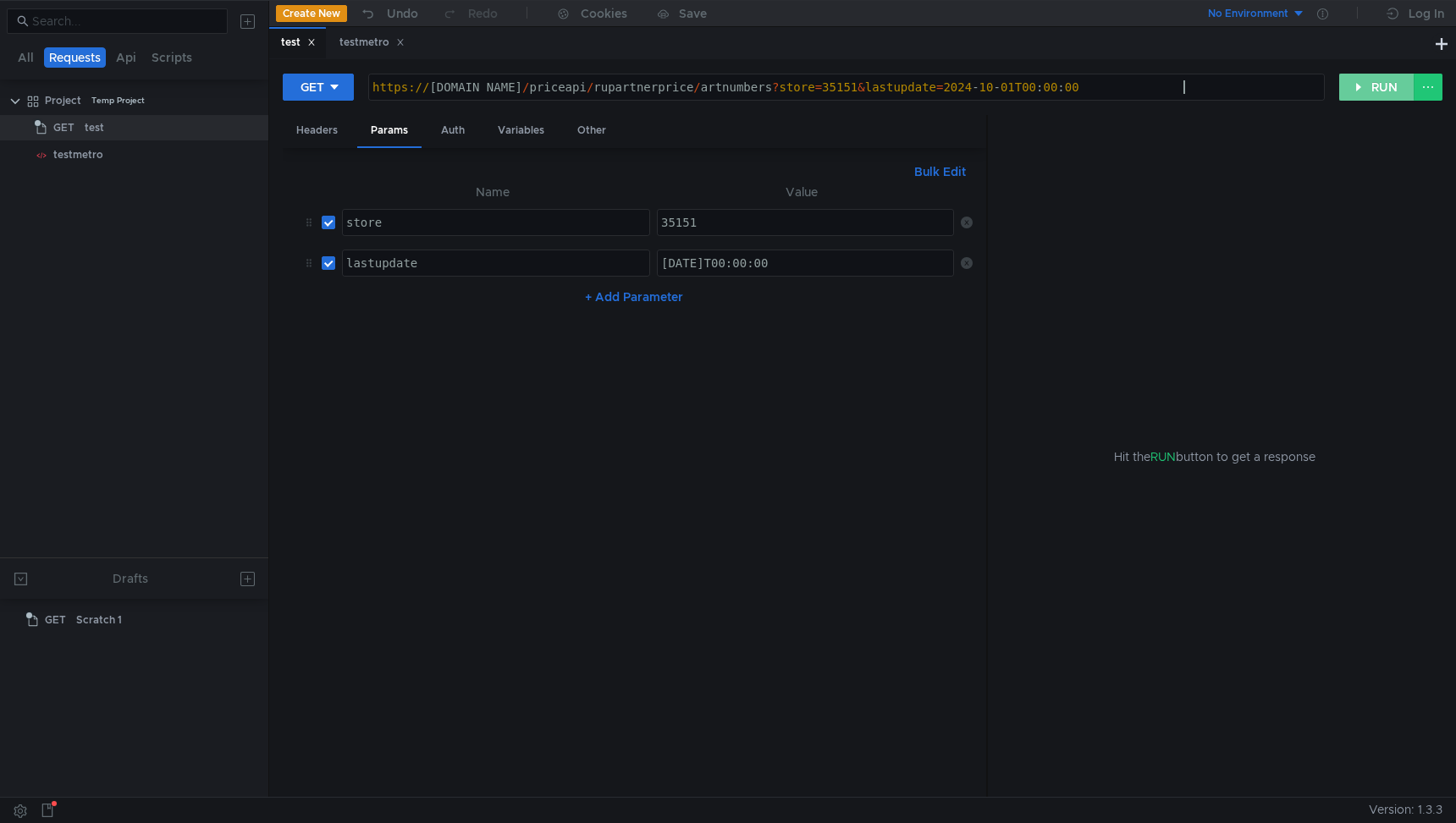
click at [1375, 86] on button "RUN" at bounding box center [1377, 87] width 75 height 27
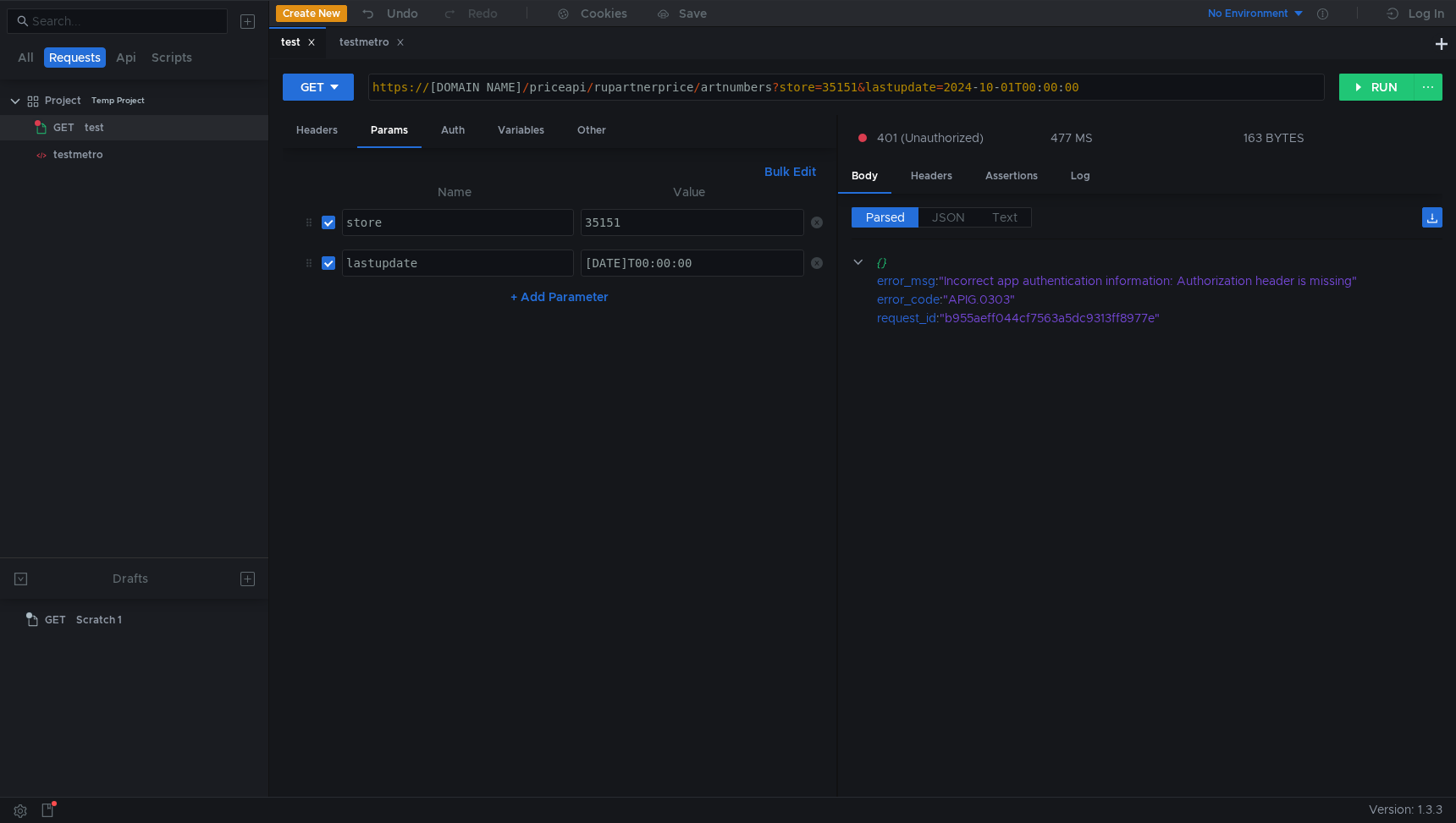
drag, startPoint x: 986, startPoint y: 299, endPoint x: 842, endPoint y: 301, distance: 144.0
click at [838, 301] on div at bounding box center [838, 456] width 2 height 684
click at [319, 136] on div "Headers" at bounding box center [317, 130] width 68 height 32
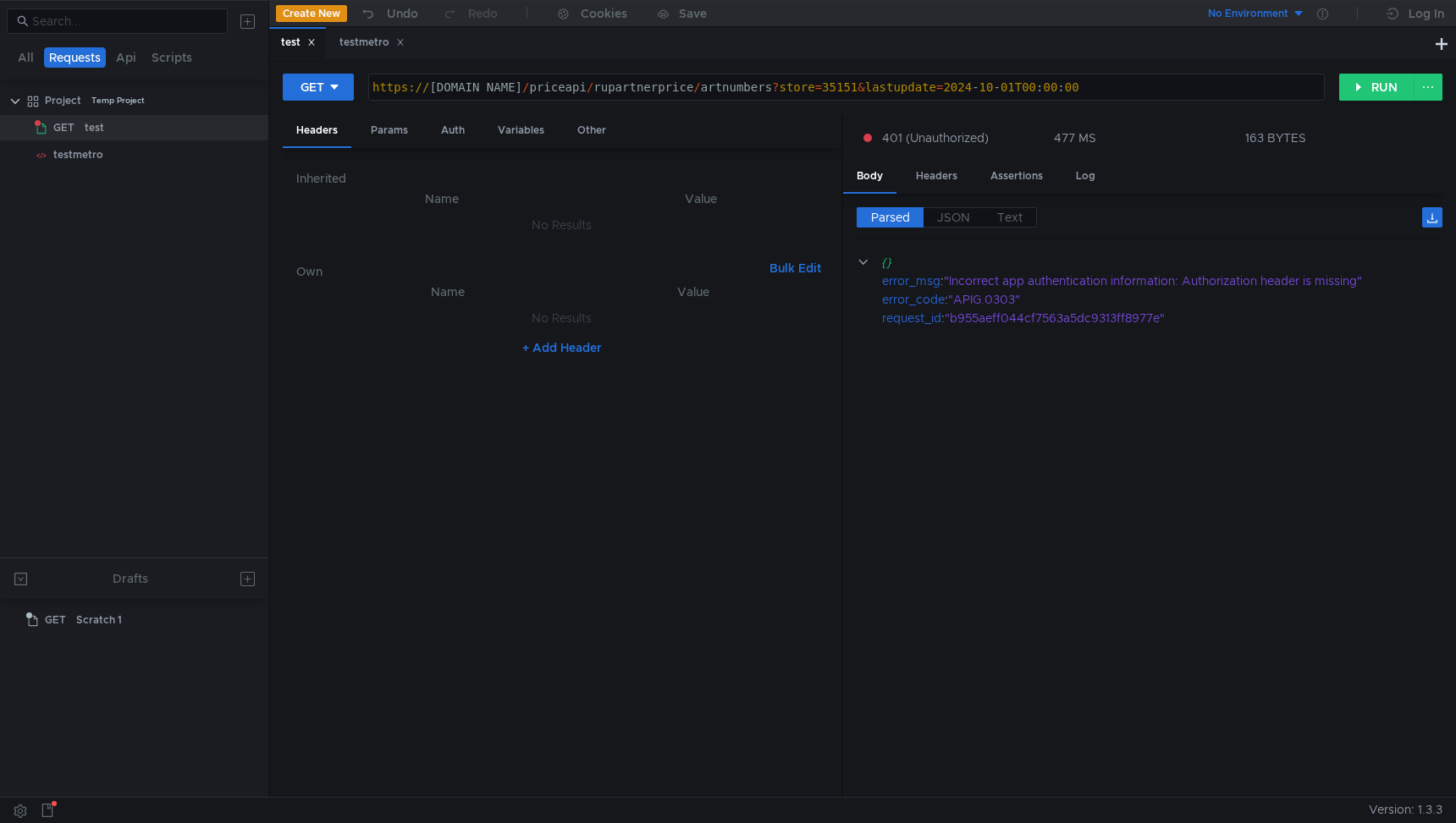
click at [546, 352] on button "+ Add Header" at bounding box center [562, 348] width 93 height 20
click at [379, 324] on div at bounding box center [459, 336] width 233 height 40
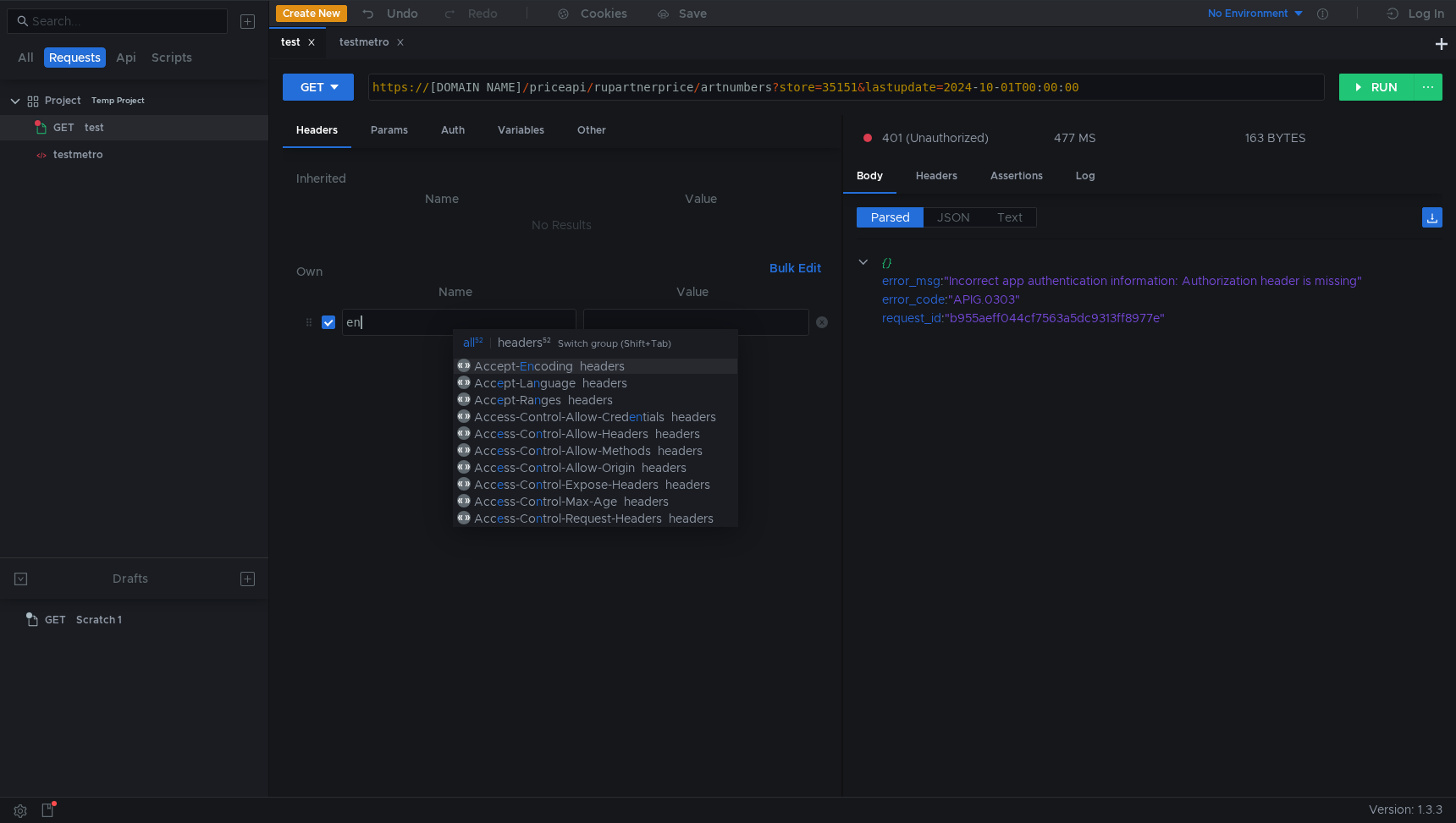
scroll to position [0, 1]
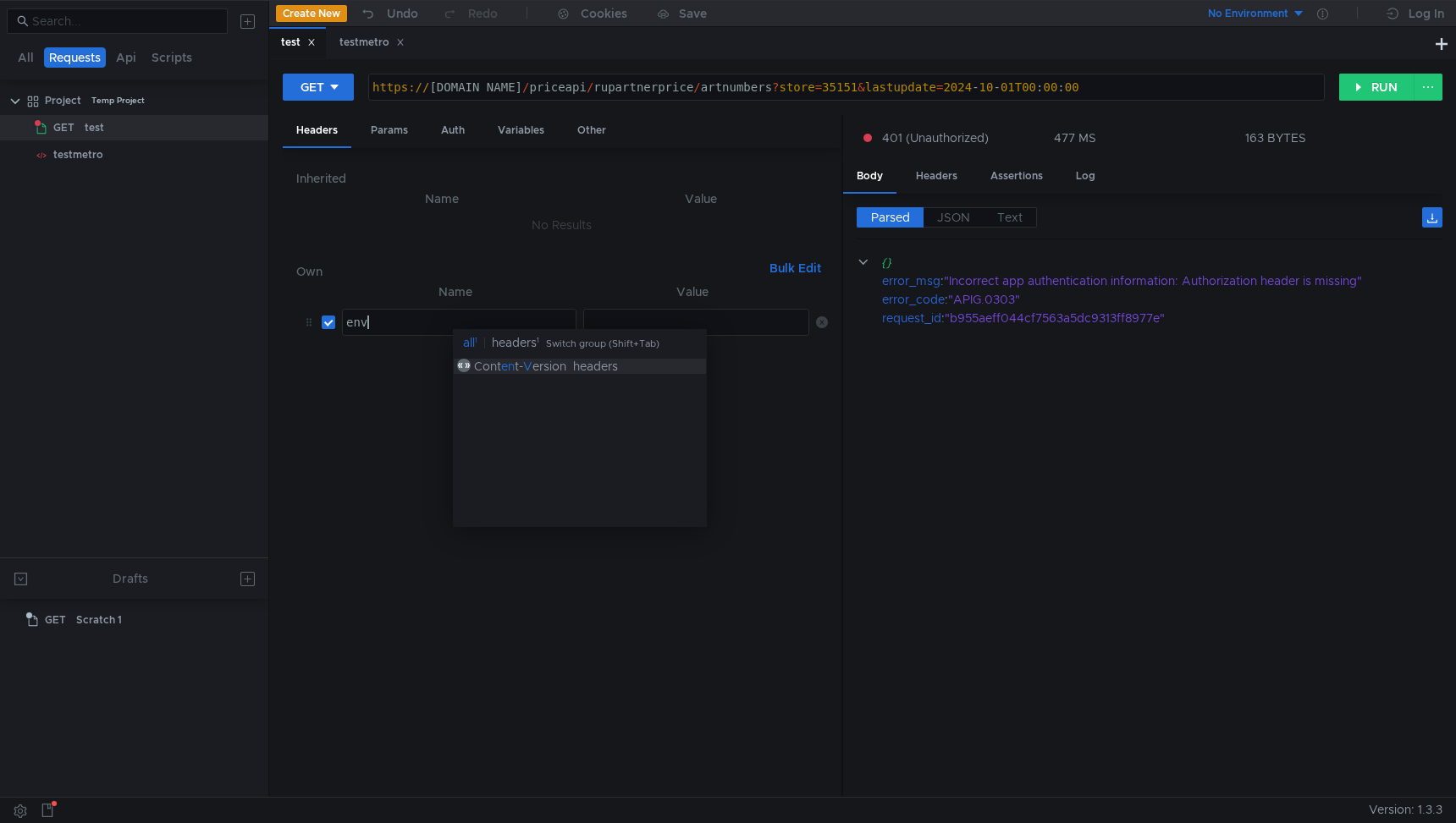
type textarea "env"
click at [361, 394] on nz-table "Name Value env env הההההההההההההההההההההההההההההההההההההההההההההההההההההההההההה…" at bounding box center [562, 533] width 532 height 503
click at [546, 351] on button "+ Add Header" at bounding box center [562, 355] width 93 height 20
click at [543, 397] on button "+ Add Header" at bounding box center [562, 397] width 93 height 20
click at [478, 366] on div at bounding box center [459, 376] width 233 height 40
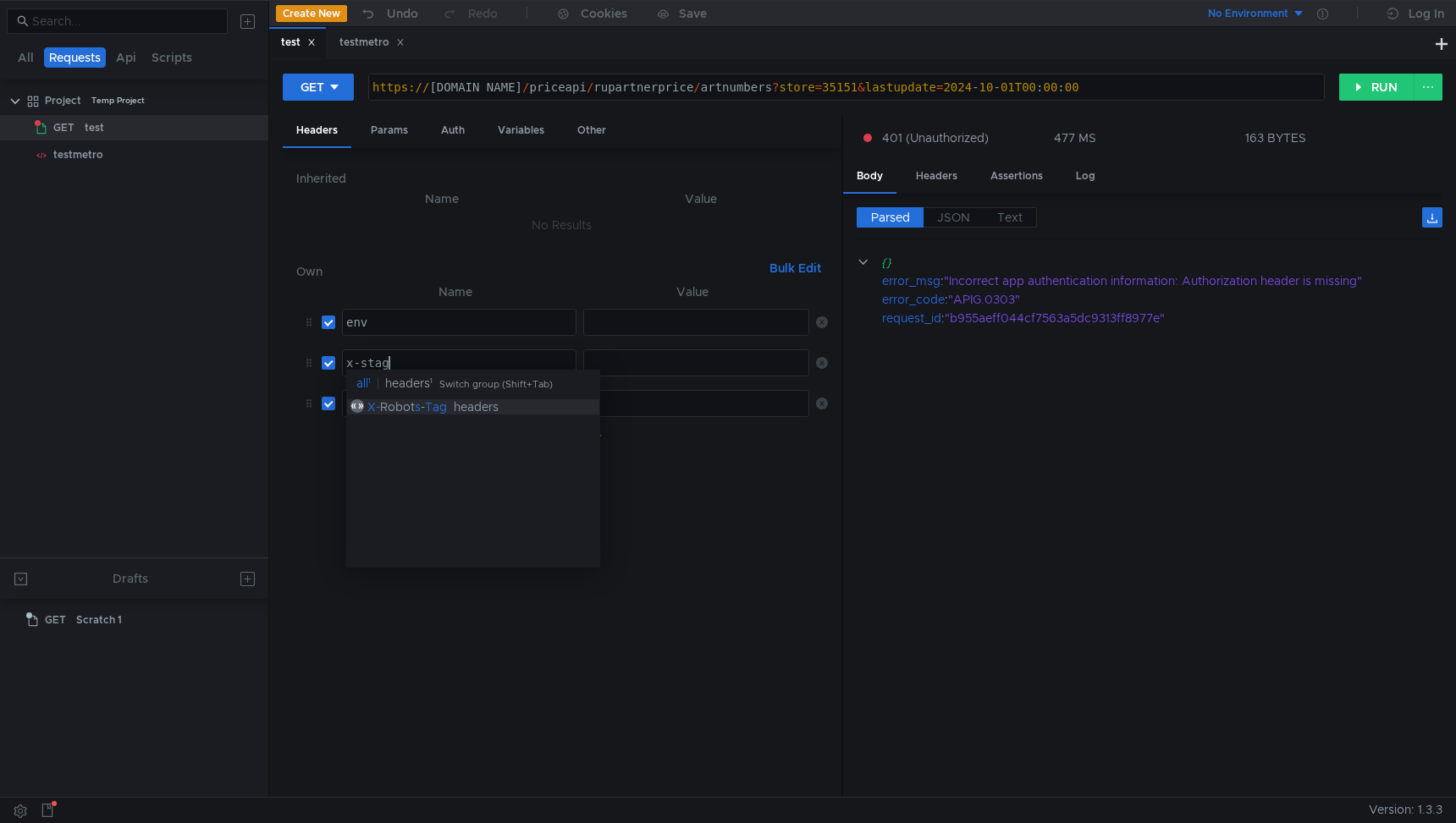
scroll to position [0, 3]
type textarea "x-stage"
click at [642, 320] on div at bounding box center [697, 336] width 227 height 40
type textarea "PreProd"
click at [630, 353] on div at bounding box center [696, 362] width 224 height 25
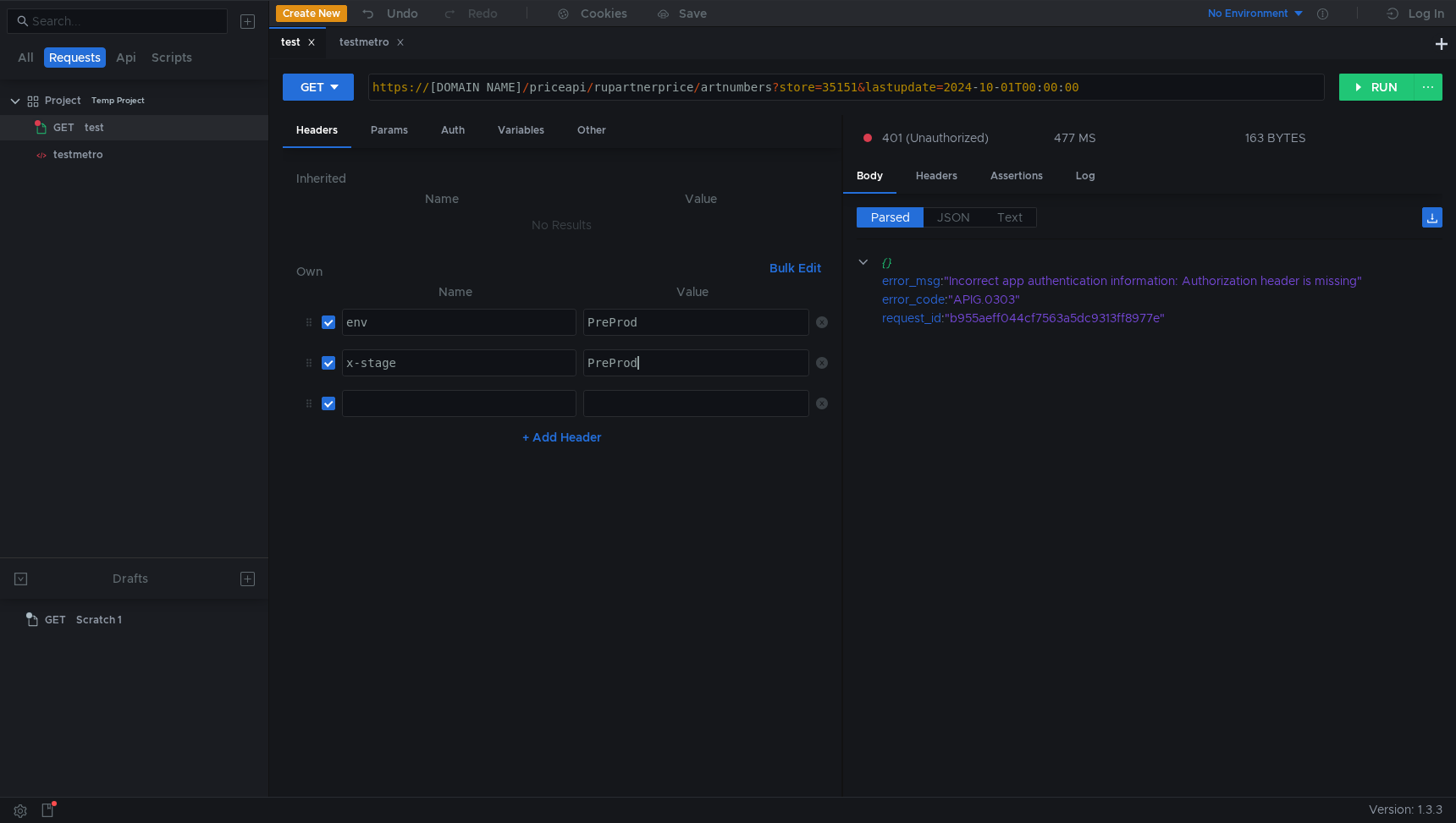
type textarea "PreProd"
click at [605, 404] on div at bounding box center [697, 417] width 227 height 40
click at [464, 405] on div at bounding box center [459, 417] width 233 height 40
click at [365, 403] on div at bounding box center [459, 417] width 233 height 40
paste textarea "x-sdk-date"
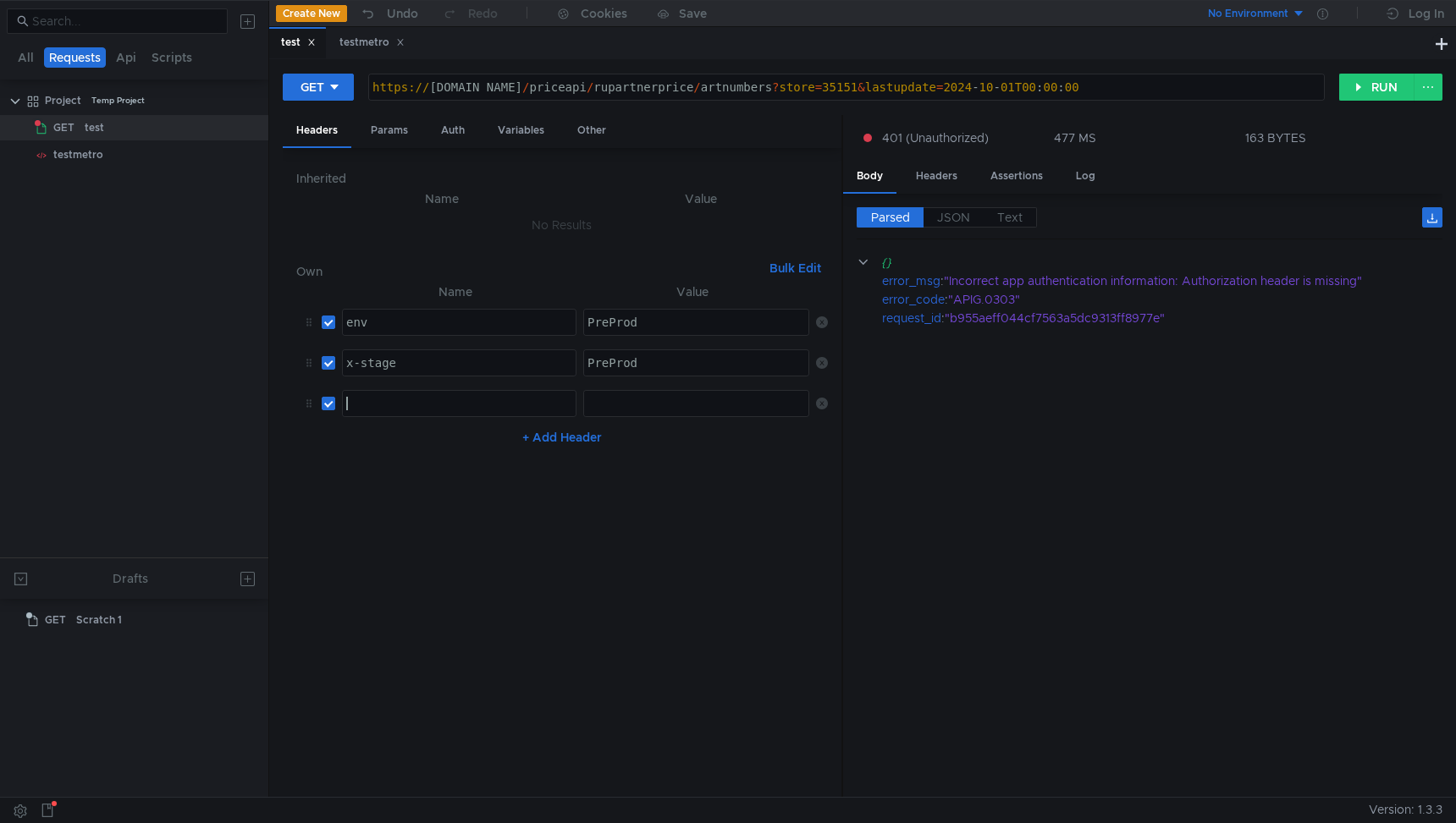
type textarea "x-sdk-date"
click at [641, 407] on div at bounding box center [697, 417] width 227 height 40
paste textarea "20250811T102342Z"
type textarea "20250811T102342Z"
click at [437, 125] on div "Auth" at bounding box center [453, 130] width 51 height 32
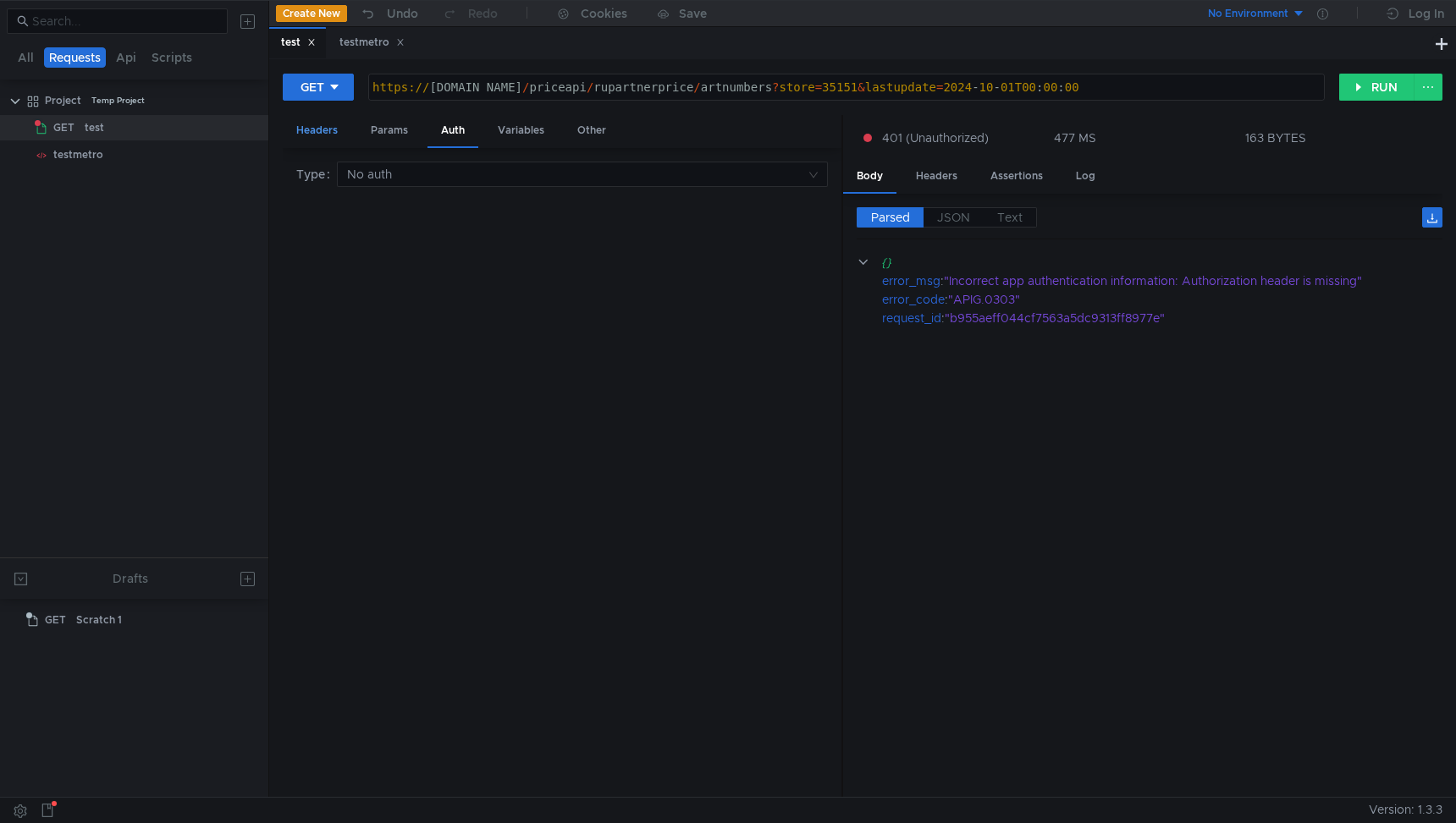
click at [321, 130] on div "Headers" at bounding box center [317, 130] width 68 height 32
click at [534, 437] on button "+ Add Header" at bounding box center [562, 437] width 93 height 20
click at [453, 433] on div at bounding box center [459, 444] width 233 height 25
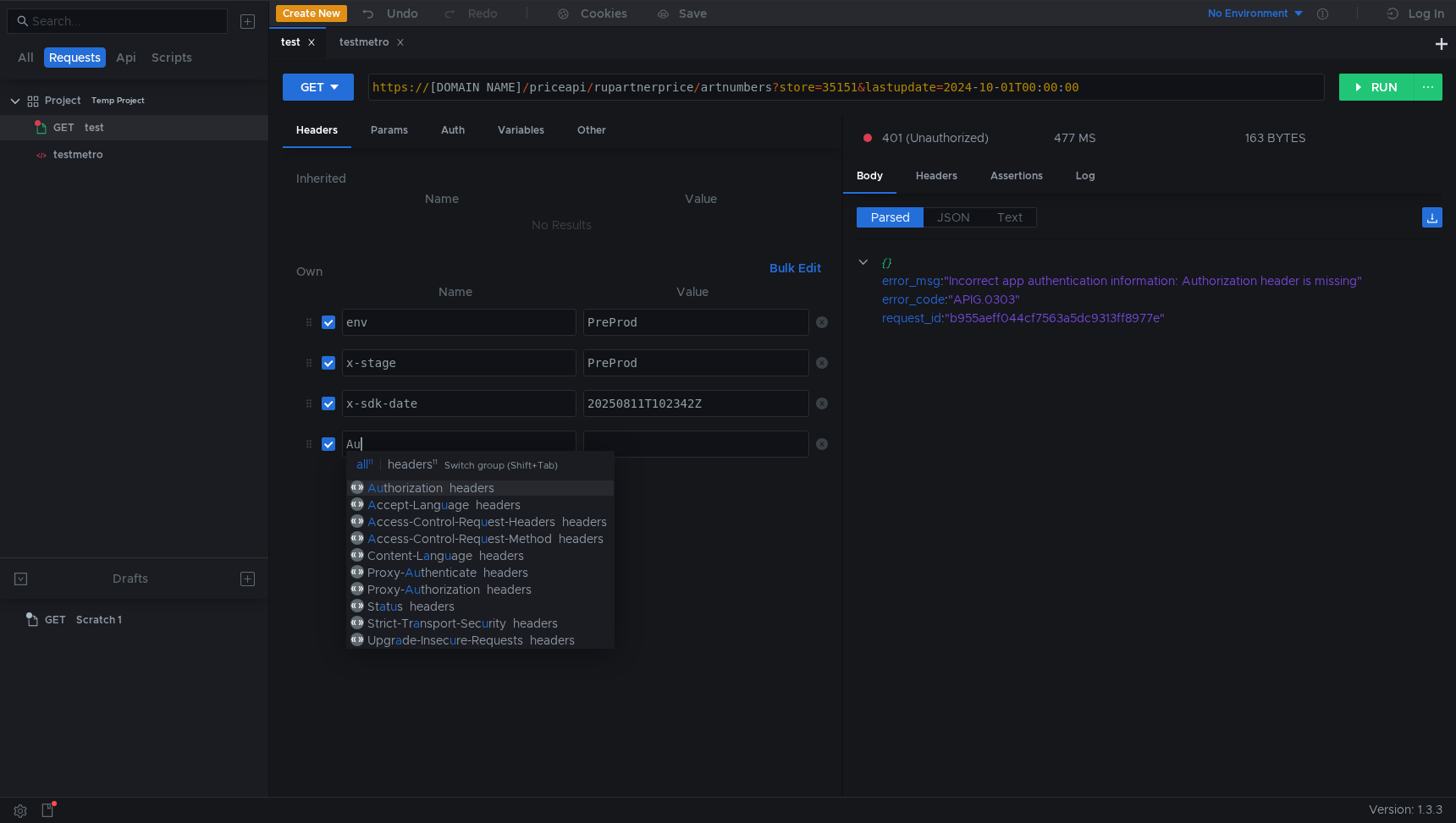
scroll to position [0, 1]
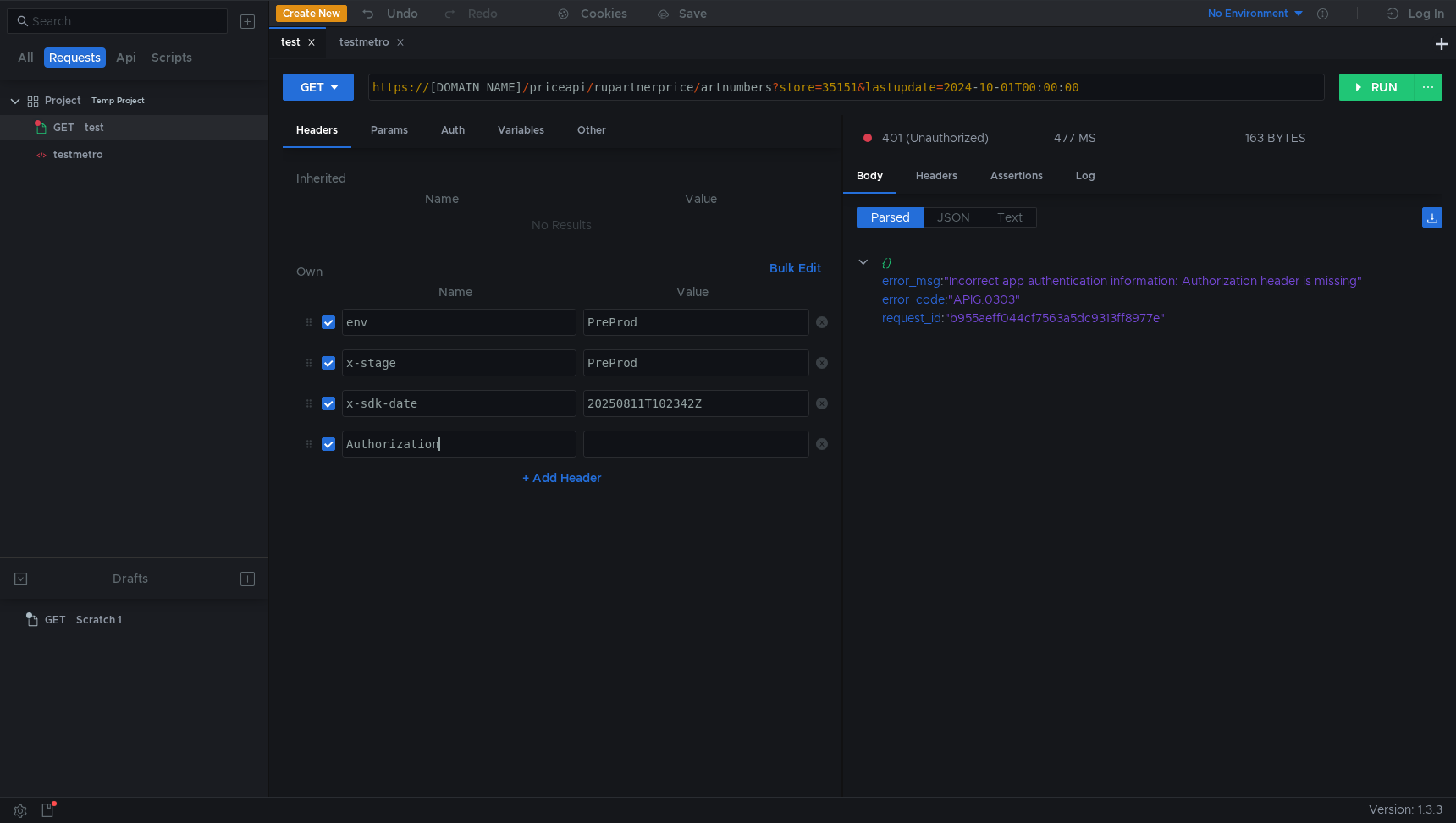
type textarea "Authorization"
click at [606, 432] on div at bounding box center [696, 444] width 224 height 25
paste textarea "DK-HMAC-SHA256 Access=d0299466575045228f3d29b5befdb9c2, SignedHeaders=content-t…"
type textarea "DK-HMAC-SHA256 Access=d0299466575045228f3d29b5befdb9c2, SignedHeaders=content-t…"
click at [1373, 99] on button "RUN" at bounding box center [1377, 87] width 75 height 27
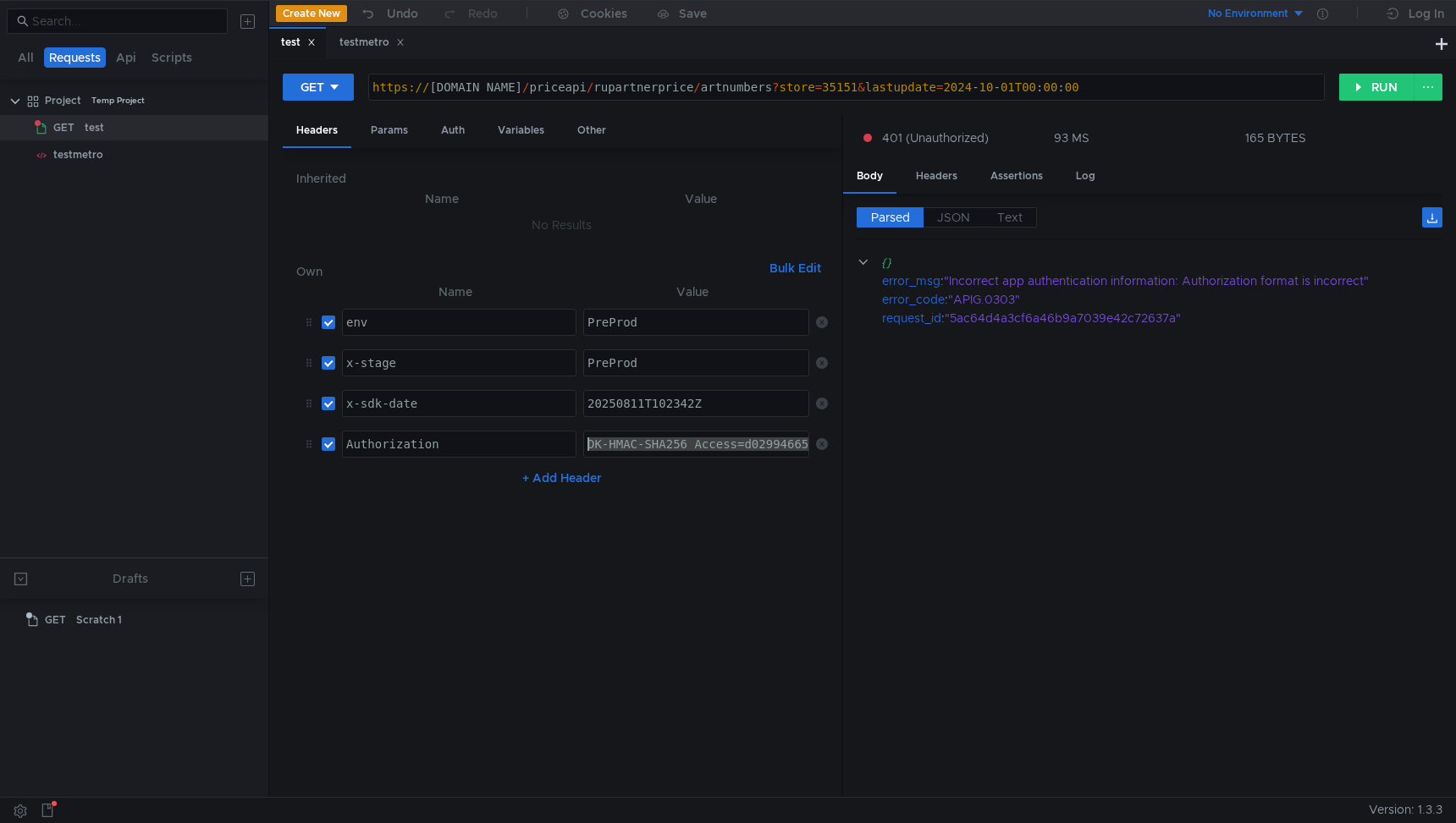
drag, startPoint x: 670, startPoint y: 443, endPoint x: 504, endPoint y: 442, distance: 166.0
click at [504, 442] on tr "Authorization Authorization ההההההההההההההההההההההההההההההההההההההההההההההההההה…" at bounding box center [562, 444] width 532 height 40
click at [611, 450] on div "DK-HMAC-SHA256 Access=d0299466575045228f3d29b5befdb9c2, SignedHeaders=content-t…" at bounding box center [1249, 458] width 1330 height 40
click at [463, 123] on div "Auth" at bounding box center [453, 130] width 51 height 32
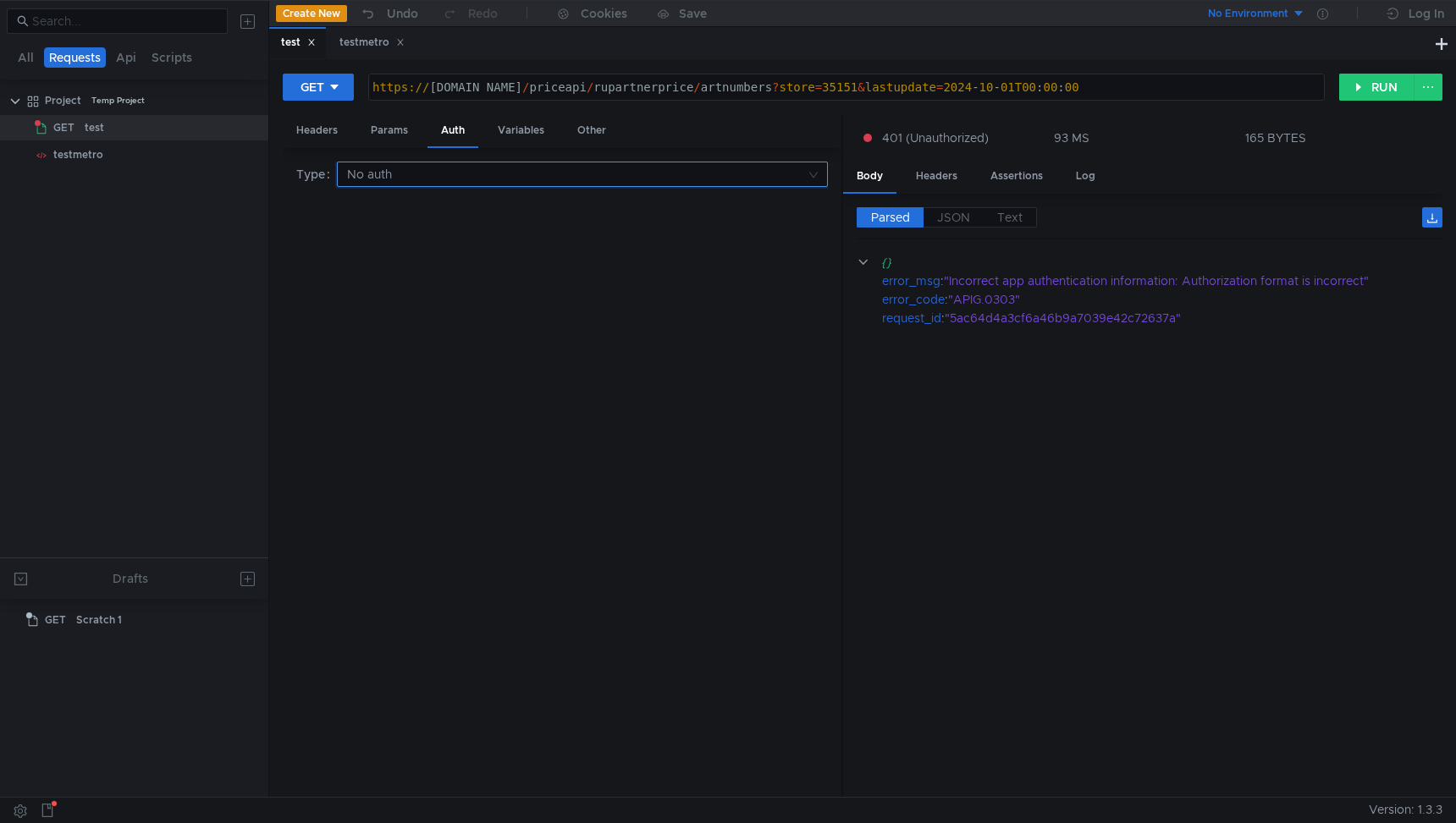
click at [383, 171] on input at bounding box center [576, 174] width 459 height 24
click at [383, 171] on div at bounding box center [728, 412] width 1456 height 823
click at [504, 134] on div "Variables" at bounding box center [521, 130] width 74 height 32
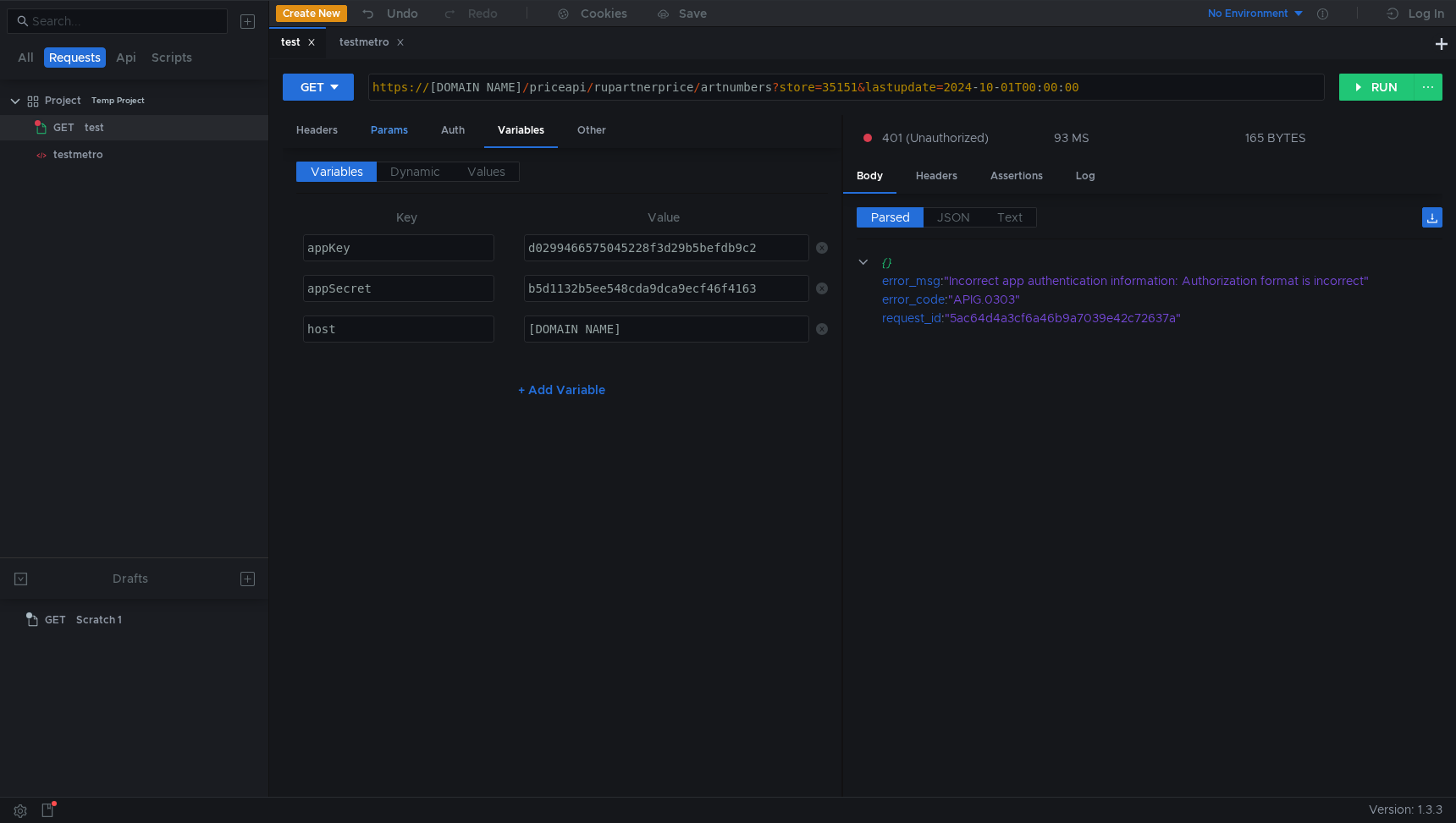
click at [384, 132] on div "Params" at bounding box center [389, 130] width 64 height 32
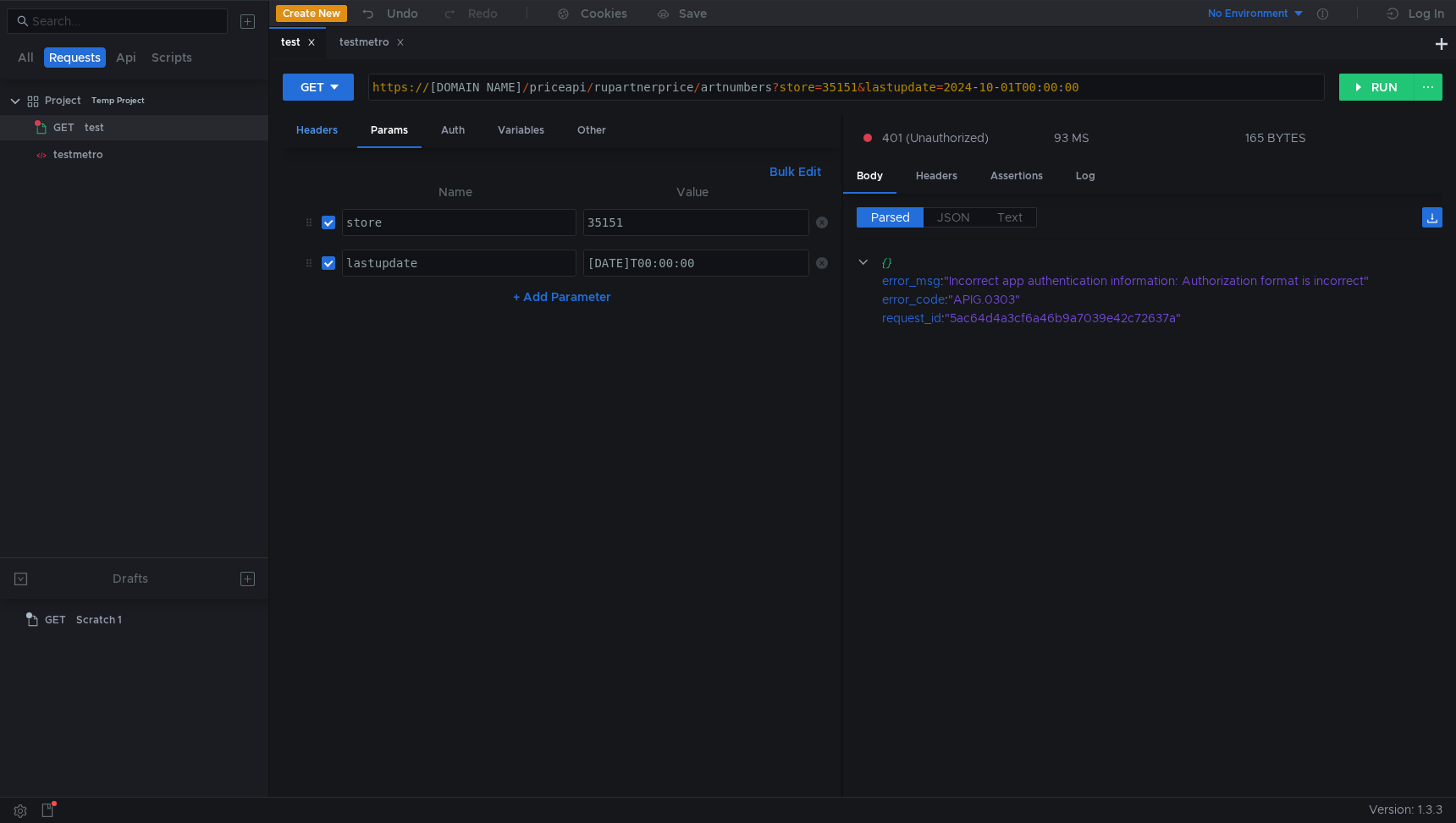
click at [329, 130] on div "Headers" at bounding box center [317, 130] width 68 height 32
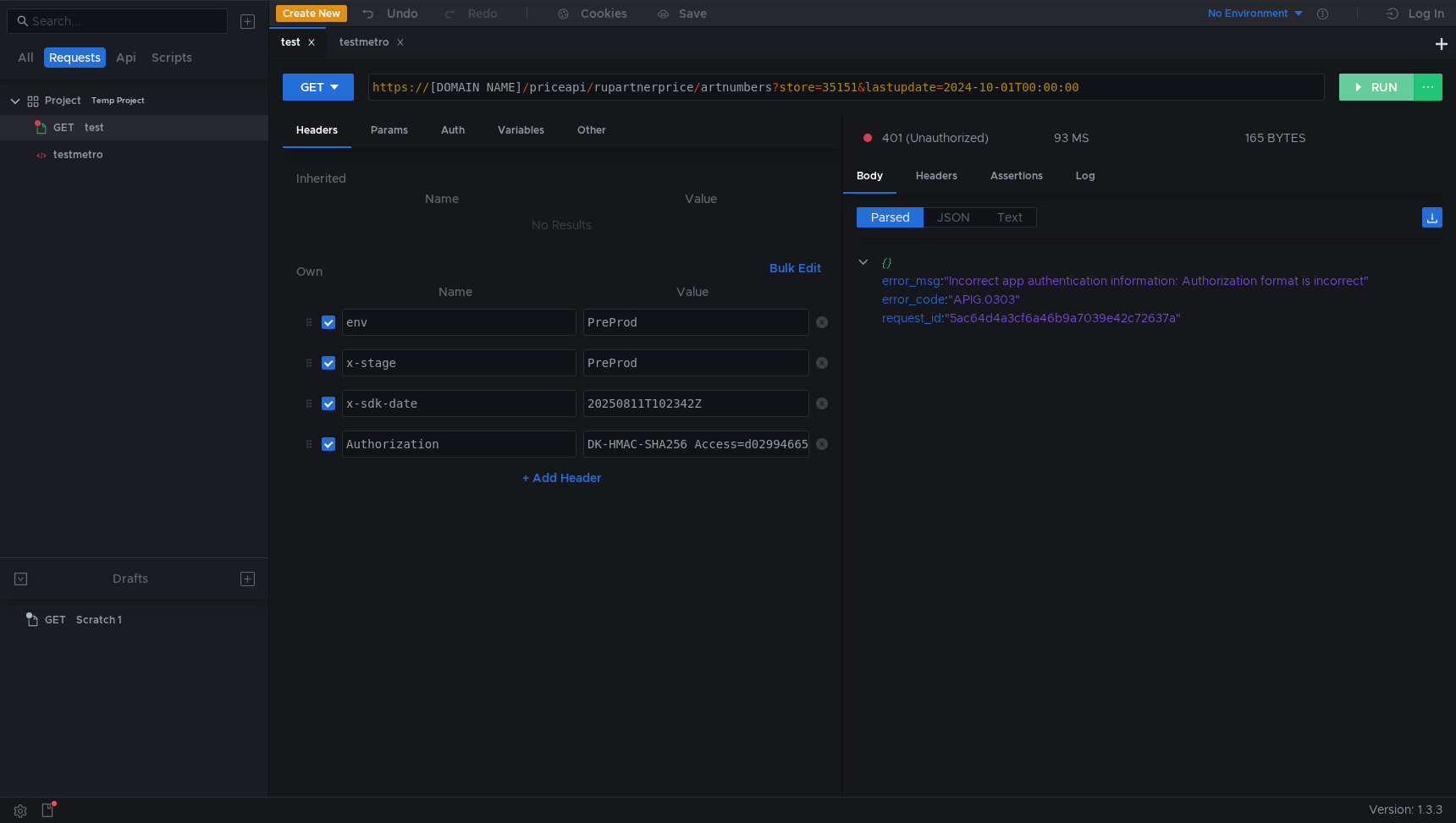
click at [1364, 94] on button "RUN" at bounding box center [1377, 87] width 75 height 27
